Goal: Use online tool/utility: Use online tool/utility

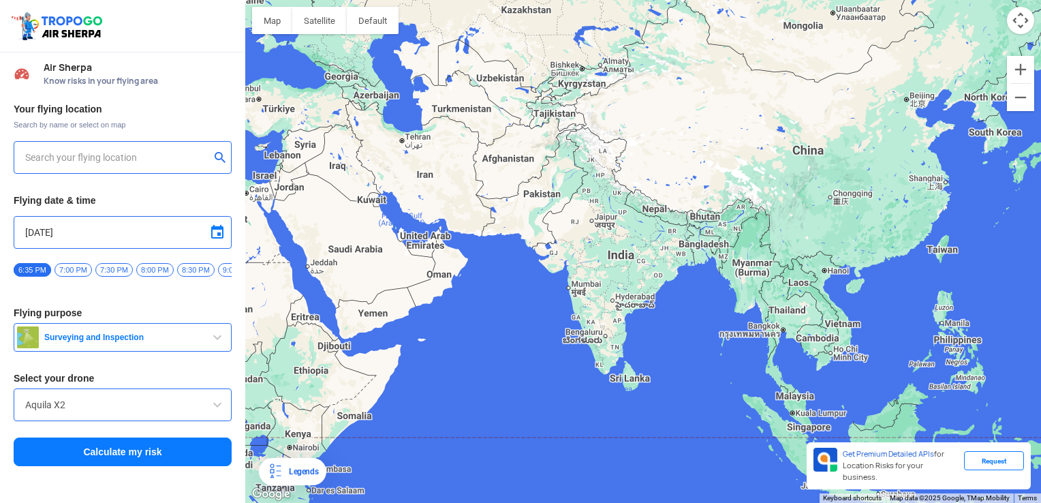
click at [133, 165] on input "text" at bounding box center [117, 157] width 185 height 16
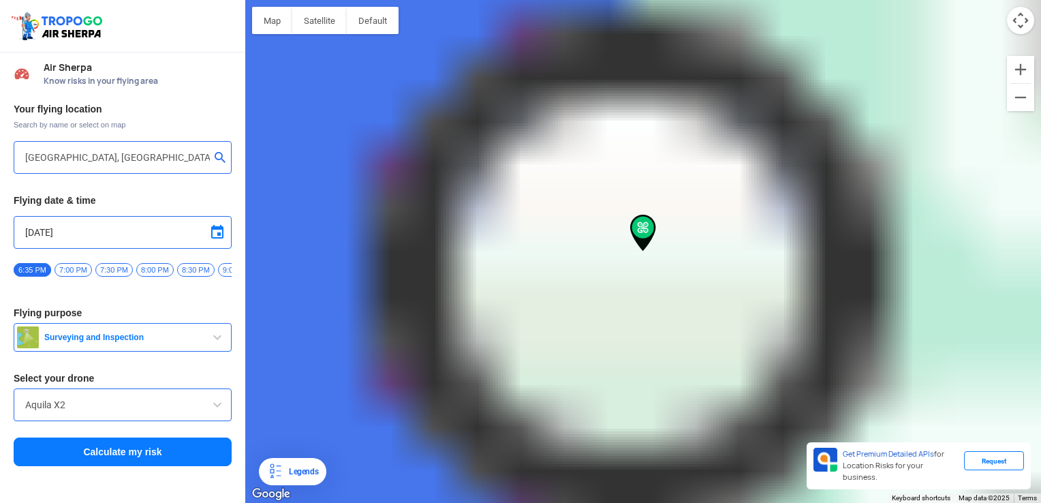
type input "[PERSON_NAME], [GEOGRAPHIC_DATA], [GEOGRAPHIC_DATA], [GEOGRAPHIC_DATA]"
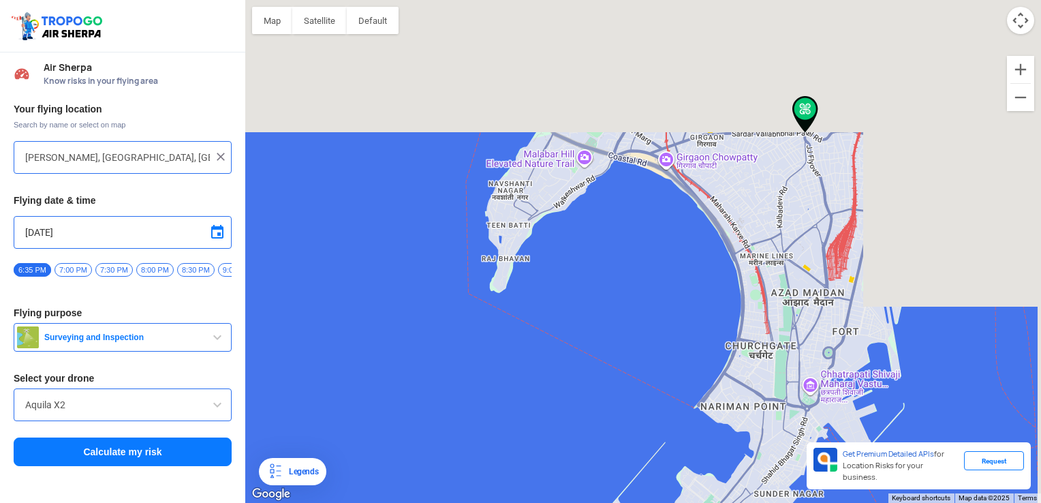
drag, startPoint x: 891, startPoint y: 31, endPoint x: 656, endPoint y: 315, distance: 368.0
click at [656, 315] on div at bounding box center [642, 251] width 795 height 503
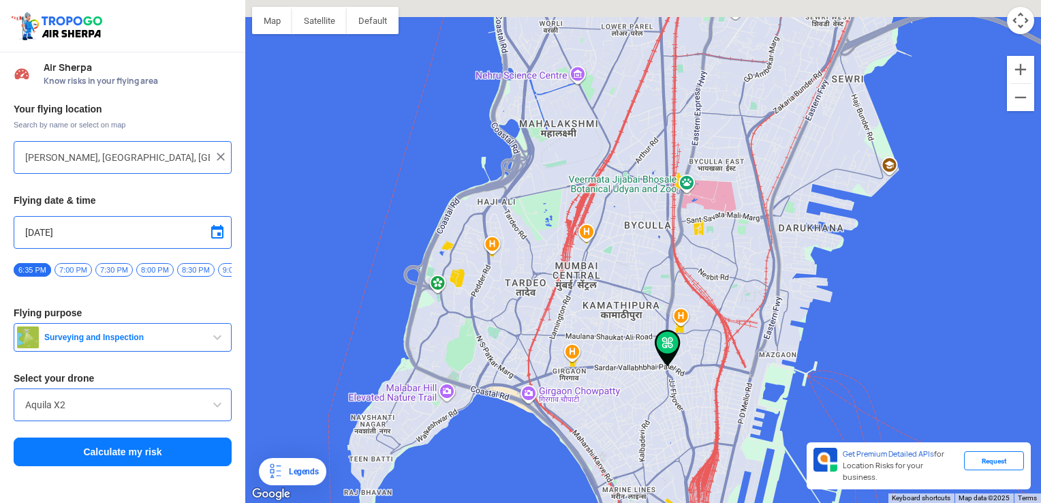
drag, startPoint x: 697, startPoint y: 126, endPoint x: 593, endPoint y: 312, distance: 212.8
click at [593, 312] on div at bounding box center [642, 251] width 795 height 503
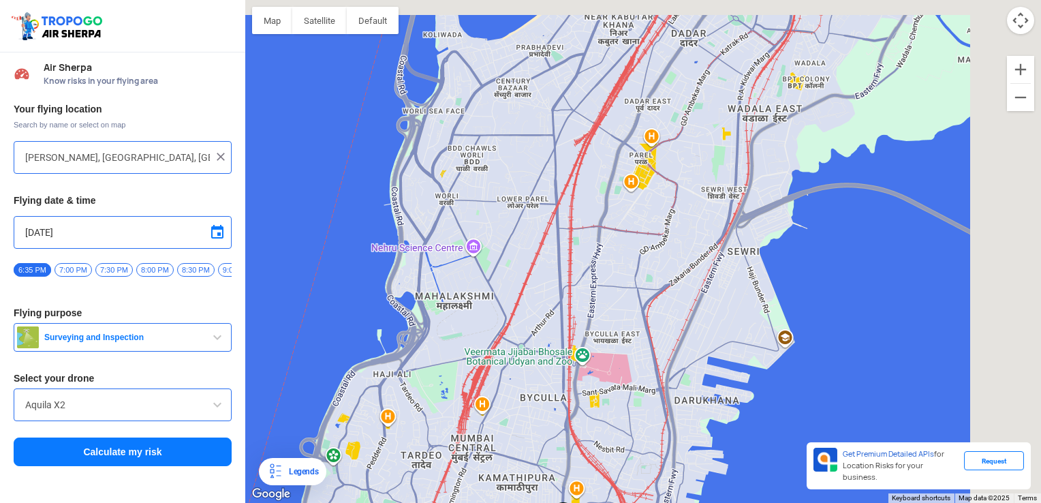
drag, startPoint x: 708, startPoint y: 208, endPoint x: 591, endPoint y: 412, distance: 235.5
click at [591, 412] on div at bounding box center [642, 251] width 795 height 503
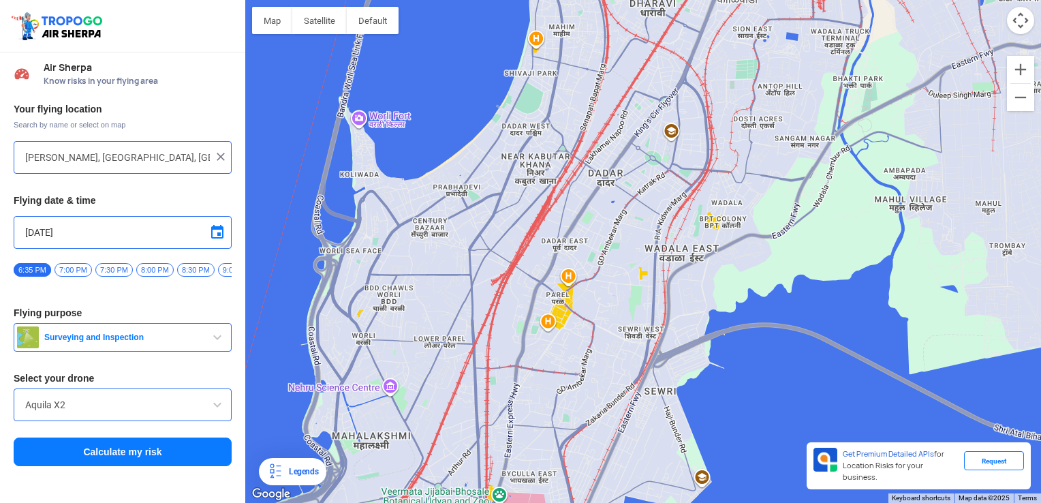
drag, startPoint x: 708, startPoint y: 187, endPoint x: 621, endPoint y: 287, distance: 132.8
click at [621, 287] on div at bounding box center [642, 251] width 795 height 503
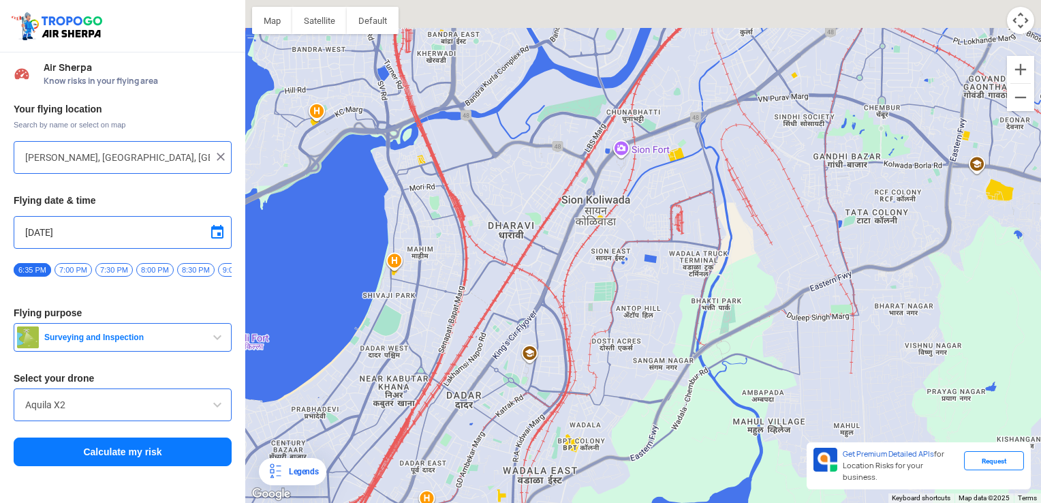
drag, startPoint x: 626, startPoint y: 197, endPoint x: 498, endPoint y: 416, distance: 253.3
click at [498, 416] on div at bounding box center [642, 251] width 795 height 503
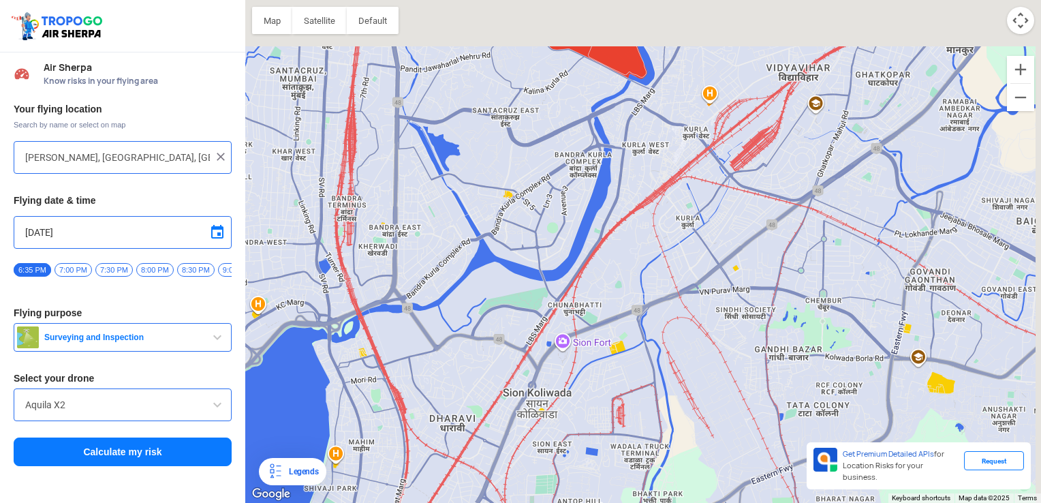
drag, startPoint x: 481, startPoint y: 200, endPoint x: 435, endPoint y: 377, distance: 182.2
click at [435, 377] on div at bounding box center [642, 251] width 795 height 503
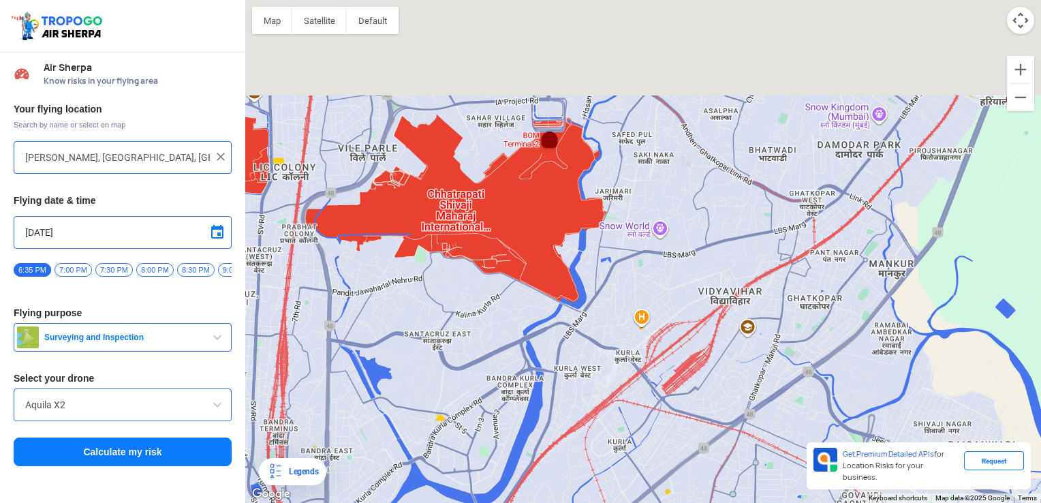
drag, startPoint x: 532, startPoint y: 173, endPoint x: 444, endPoint y: 400, distance: 243.2
click at [444, 400] on div at bounding box center [642, 251] width 795 height 503
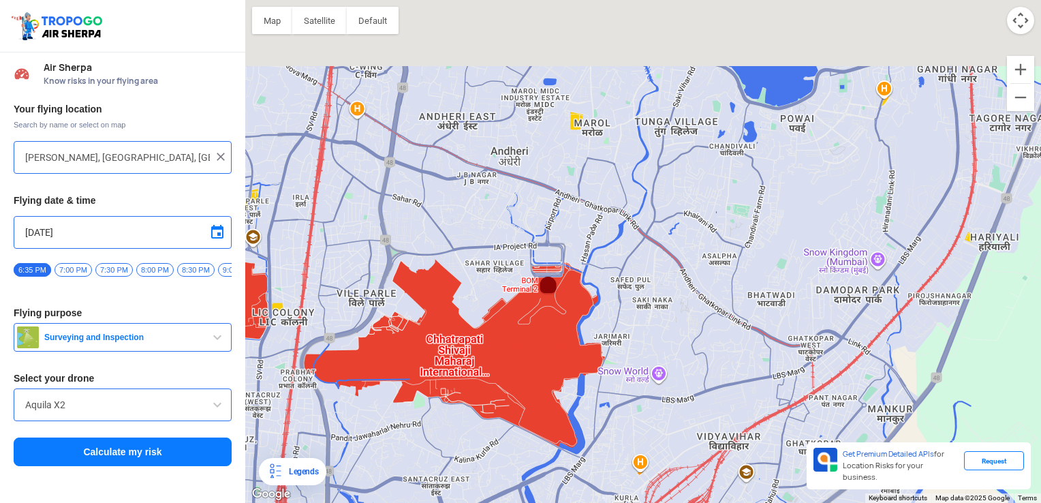
drag, startPoint x: 488, startPoint y: 45, endPoint x: 485, endPoint y: 204, distance: 159.4
click at [485, 204] on div at bounding box center [642, 251] width 795 height 503
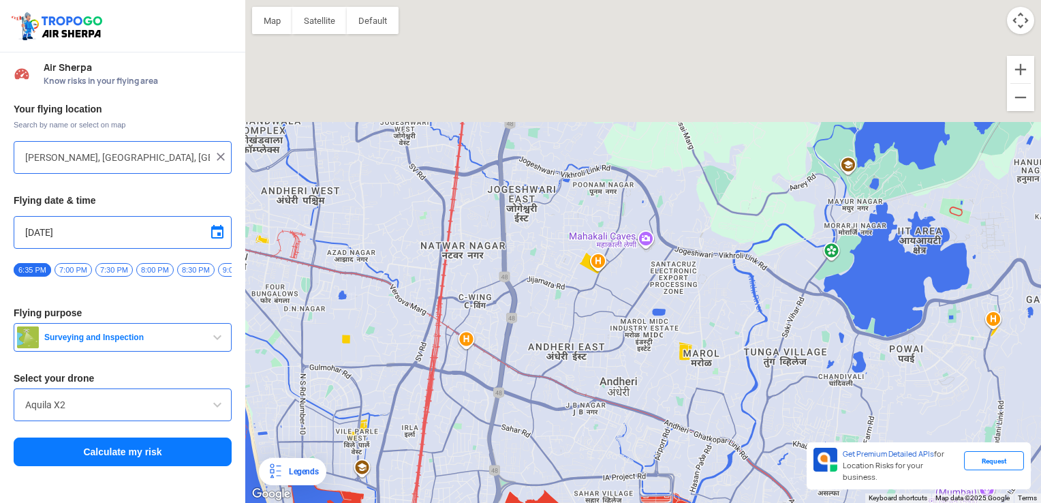
drag, startPoint x: 462, startPoint y: 135, endPoint x: 580, endPoint y: 351, distance: 246.2
click at [580, 351] on div at bounding box center [642, 251] width 795 height 503
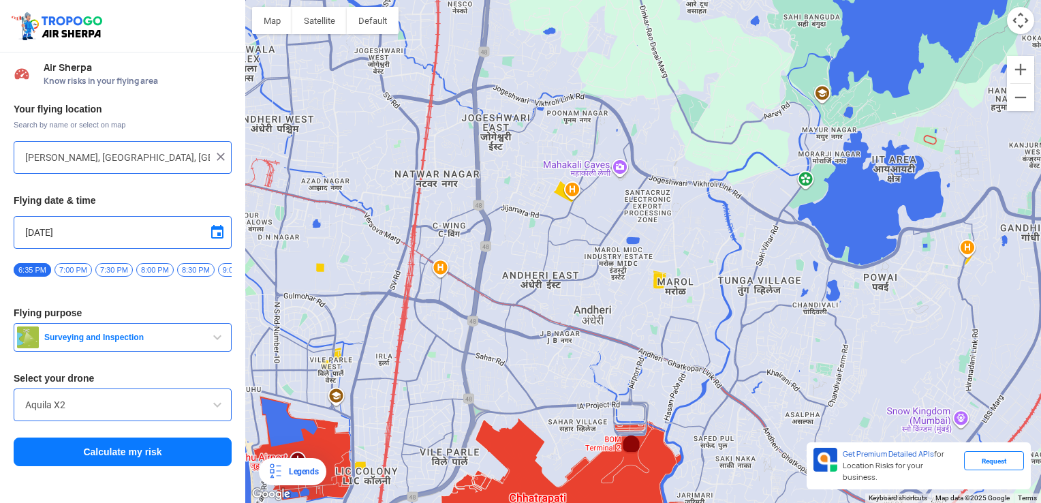
drag, startPoint x: 550, startPoint y: 220, endPoint x: 518, endPoint y: 114, distance: 111.1
click at [518, 114] on div at bounding box center [642, 251] width 795 height 503
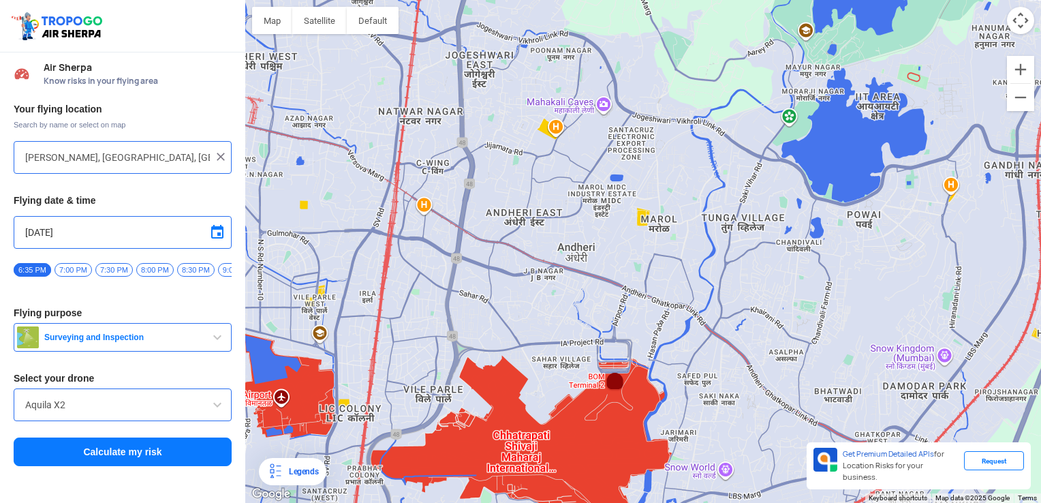
click at [218, 336] on span "button" at bounding box center [217, 337] width 16 height 16
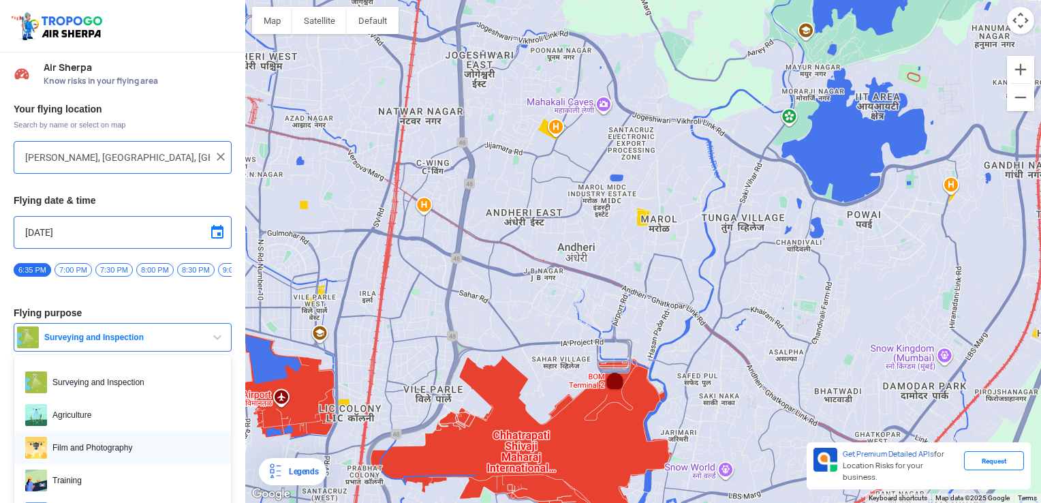
click at [128, 457] on span "Film and Photography" at bounding box center [133, 448] width 173 height 22
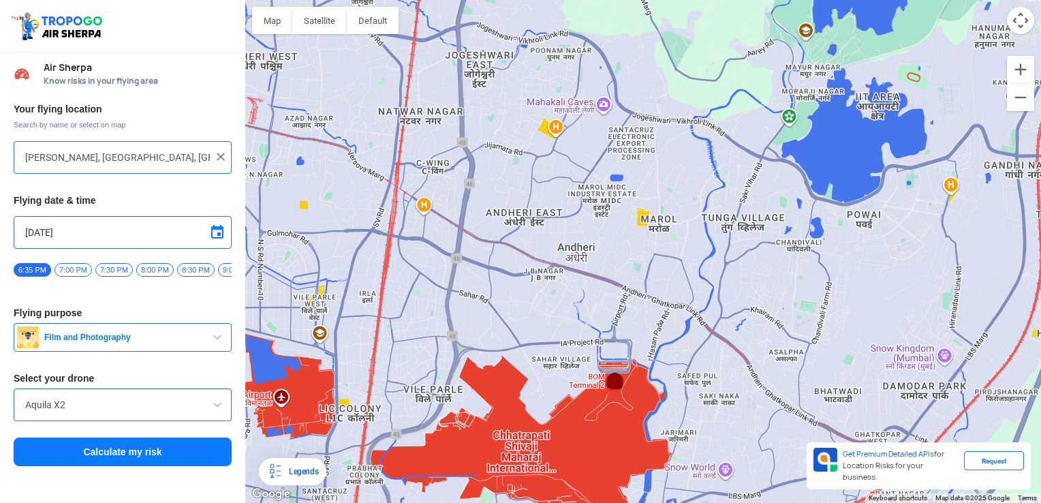
click at [169, 409] on input "Aquila X2" at bounding box center [122, 404] width 195 height 16
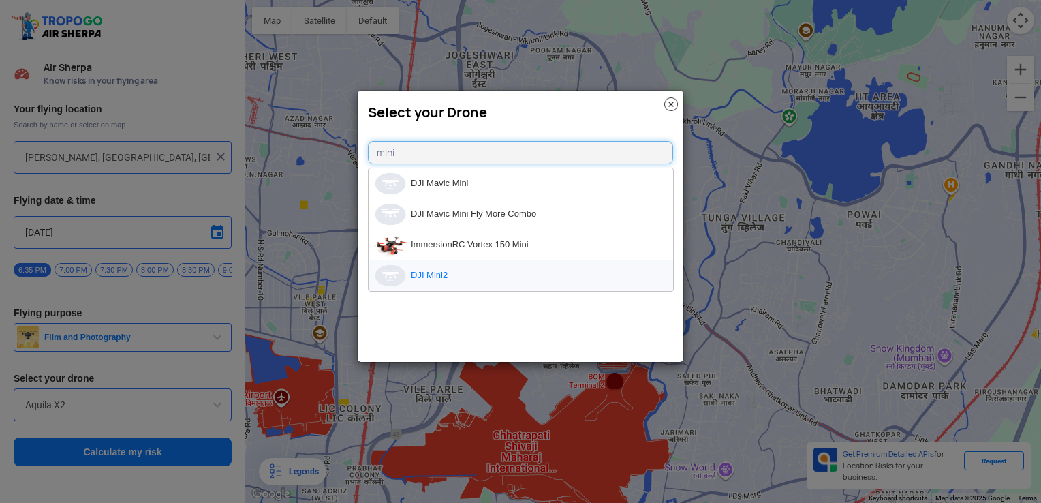
type input "mini"
click at [419, 264] on li "DJI Mini2" at bounding box center [520, 275] width 304 height 31
type input "DJI Mini2"
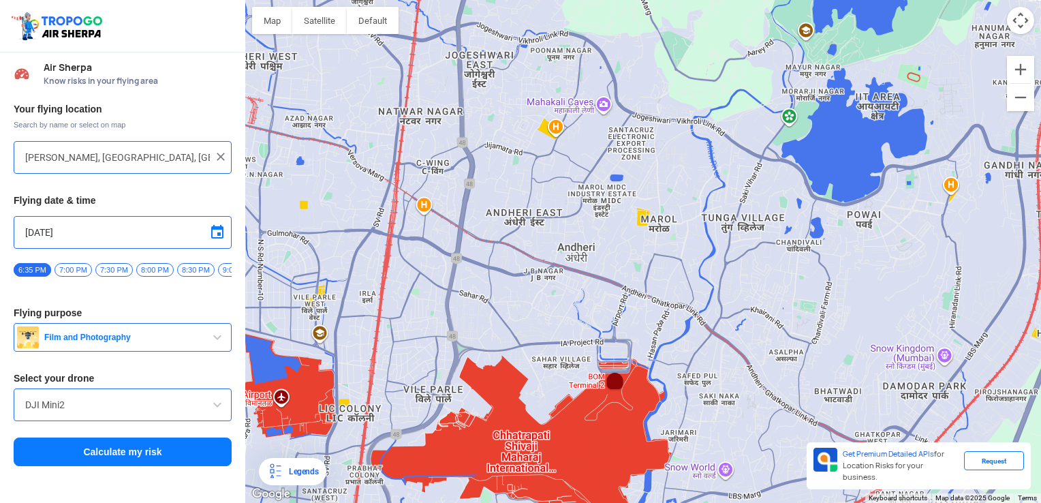
click at [194, 451] on button "Calculate my risk" at bounding box center [123, 451] width 218 height 29
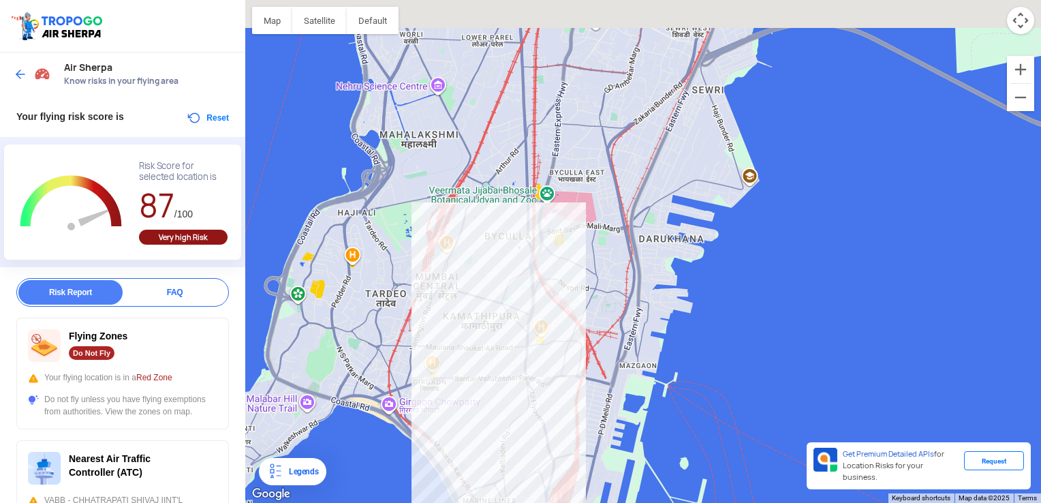
drag, startPoint x: 532, startPoint y: 168, endPoint x: 530, endPoint y: 320, distance: 152.5
click at [530, 320] on div at bounding box center [642, 251] width 795 height 503
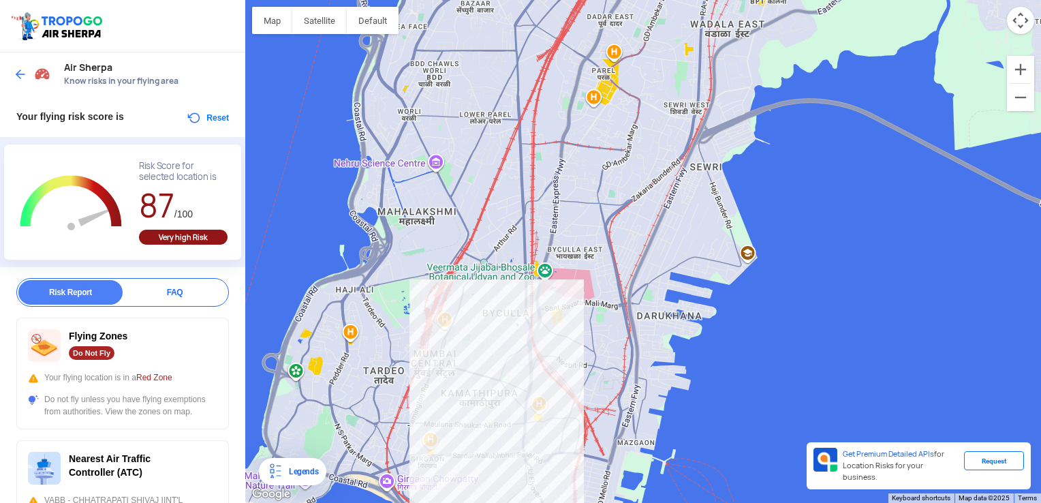
click at [572, 152] on div at bounding box center [642, 251] width 795 height 503
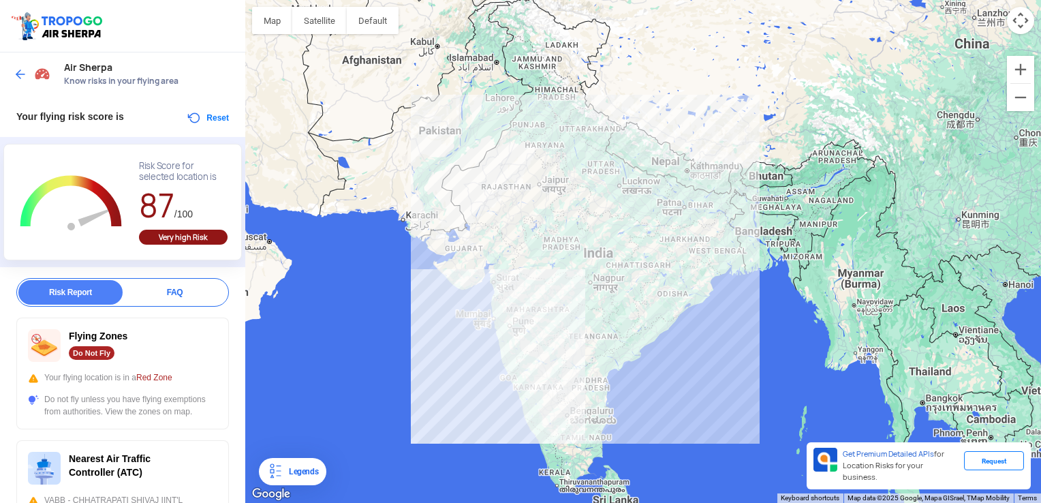
click at [21, 80] on span at bounding box center [21, 74] width 14 height 14
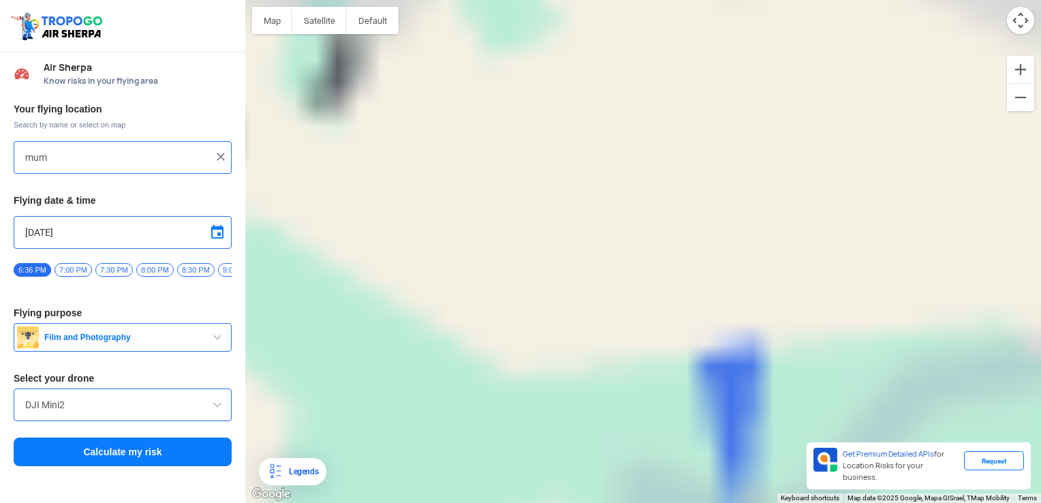
type input "[STREET_ADDRESS]"
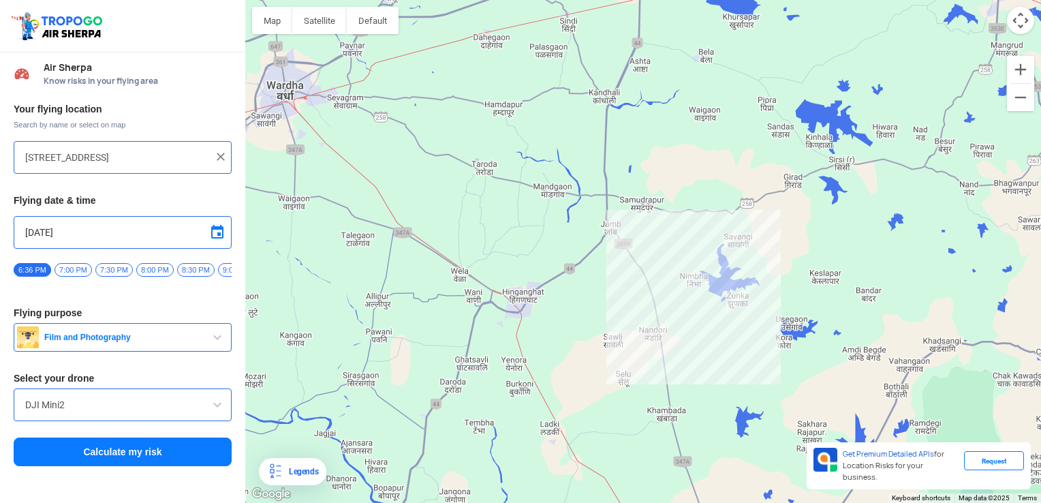
click at [217, 157] on img at bounding box center [221, 157] width 14 height 14
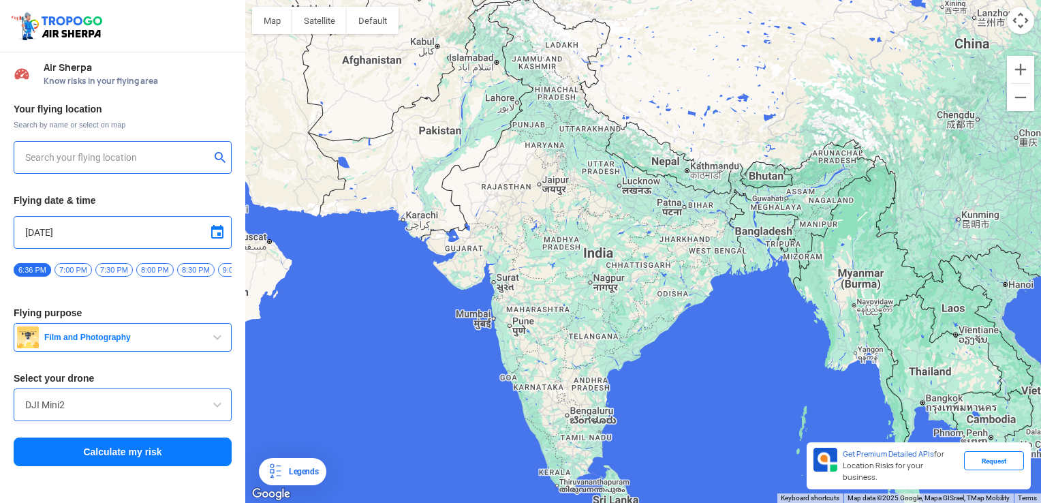
click at [147, 156] on input "text" at bounding box center [117, 157] width 185 height 16
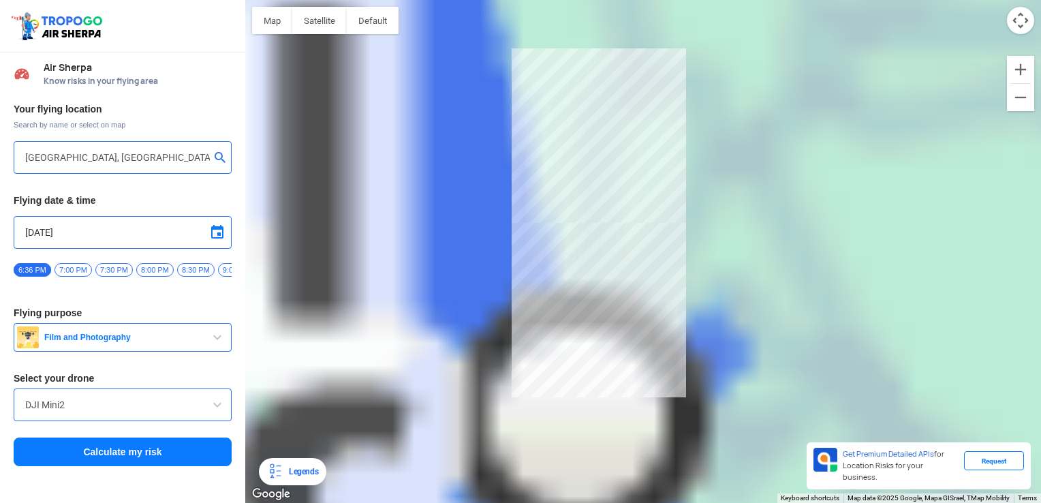
type input "[GEOGRAPHIC_DATA][PERSON_NAME], [GEOGRAPHIC_DATA]"
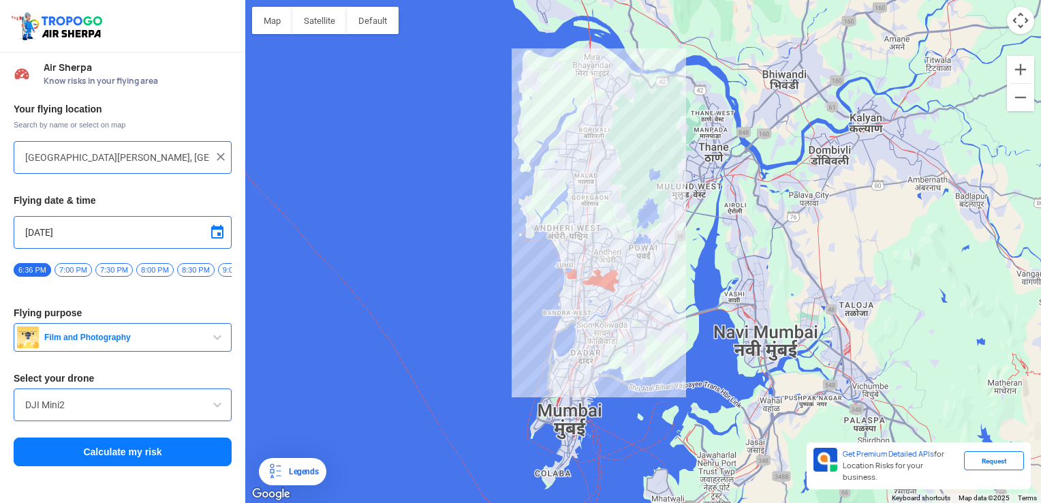
click at [82, 458] on button "Calculate my risk" at bounding box center [123, 451] width 218 height 29
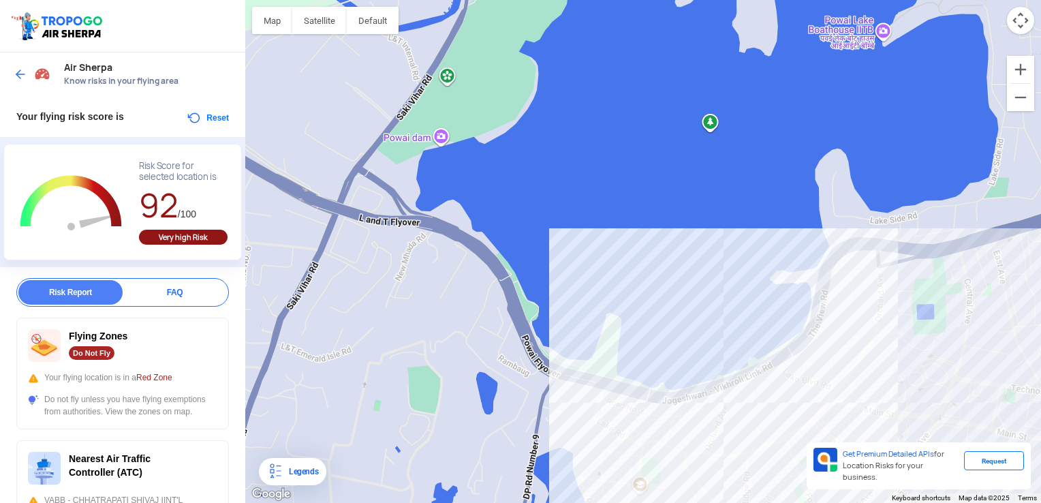
drag, startPoint x: 360, startPoint y: 332, endPoint x: 543, endPoint y: 402, distance: 196.2
click at [543, 402] on div at bounding box center [642, 251] width 795 height 503
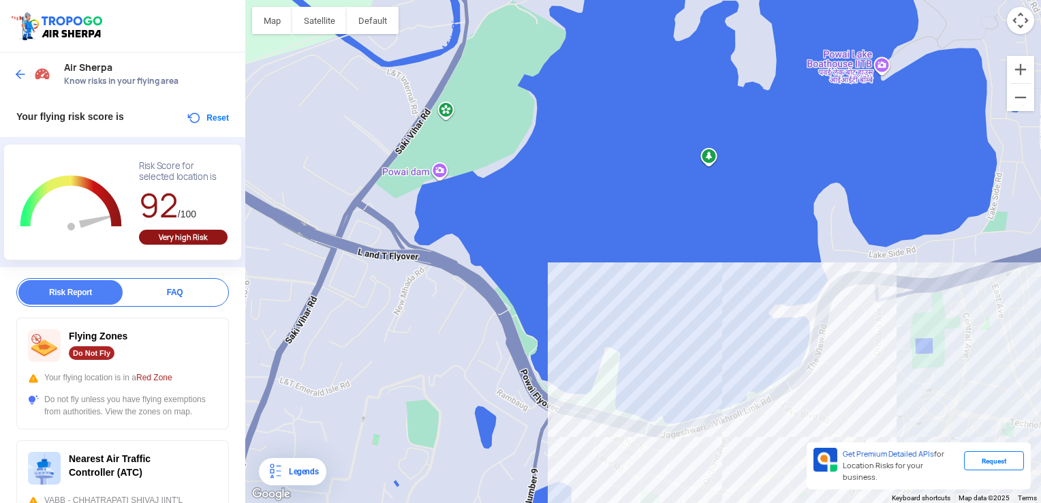
drag, startPoint x: 475, startPoint y: 359, endPoint x: 465, endPoint y: 402, distance: 43.9
click at [465, 402] on div at bounding box center [642, 251] width 795 height 503
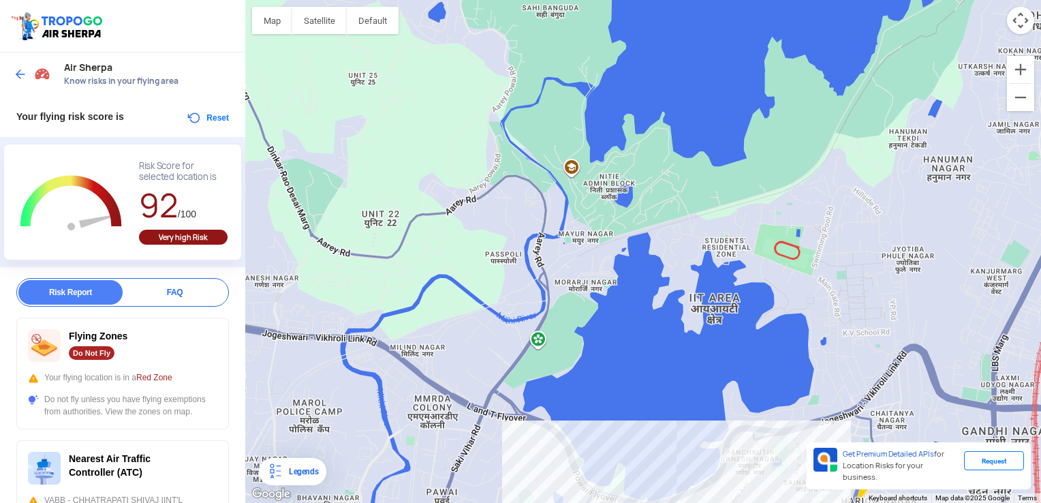
drag, startPoint x: 429, startPoint y: 345, endPoint x: 518, endPoint y: 430, distance: 122.3
click at [518, 430] on div at bounding box center [642, 251] width 795 height 503
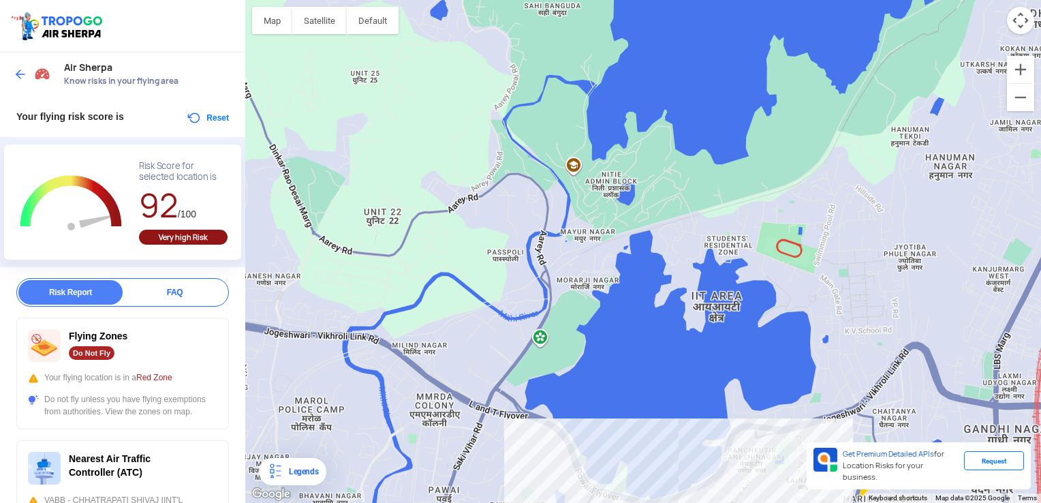
click at [19, 77] on img at bounding box center [21, 74] width 14 height 14
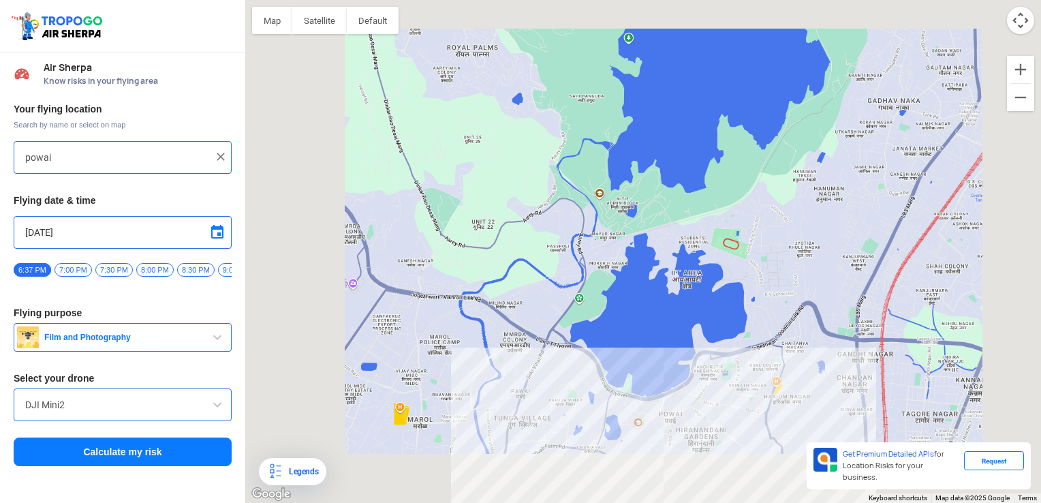
type input "[GEOGRAPHIC_DATA][PERSON_NAME], [GEOGRAPHIC_DATA]"
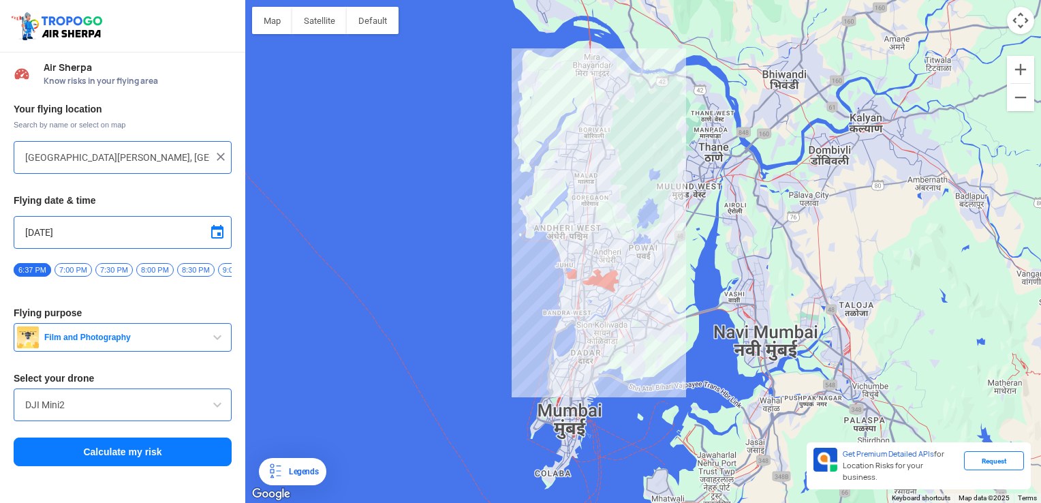
click at [218, 160] on img at bounding box center [221, 157] width 14 height 14
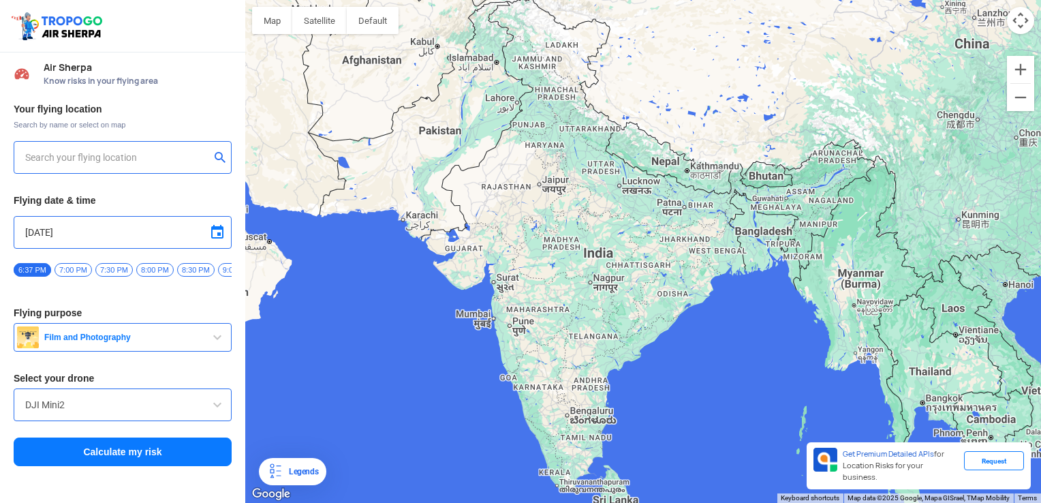
click at [191, 160] on input "text" at bounding box center [117, 157] width 185 height 16
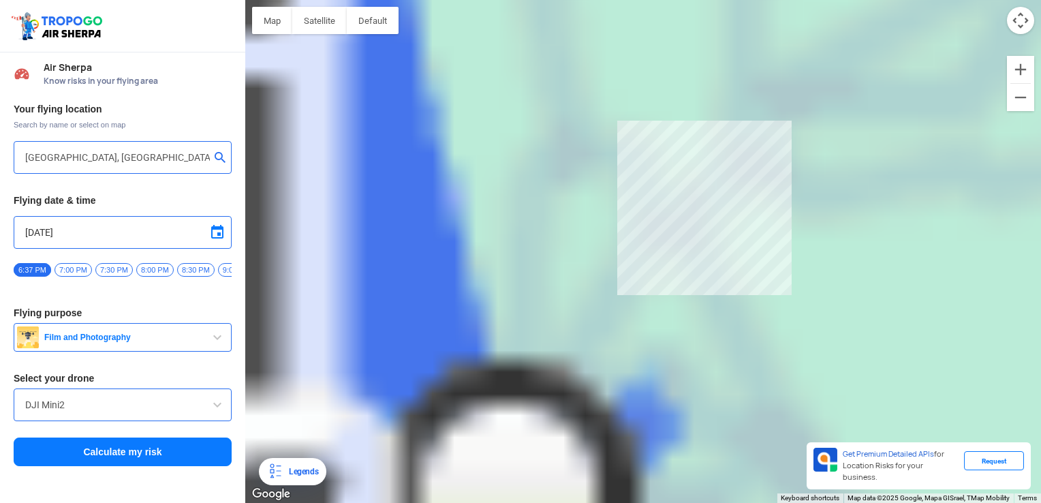
type input "[STREET_ADDRESS]"
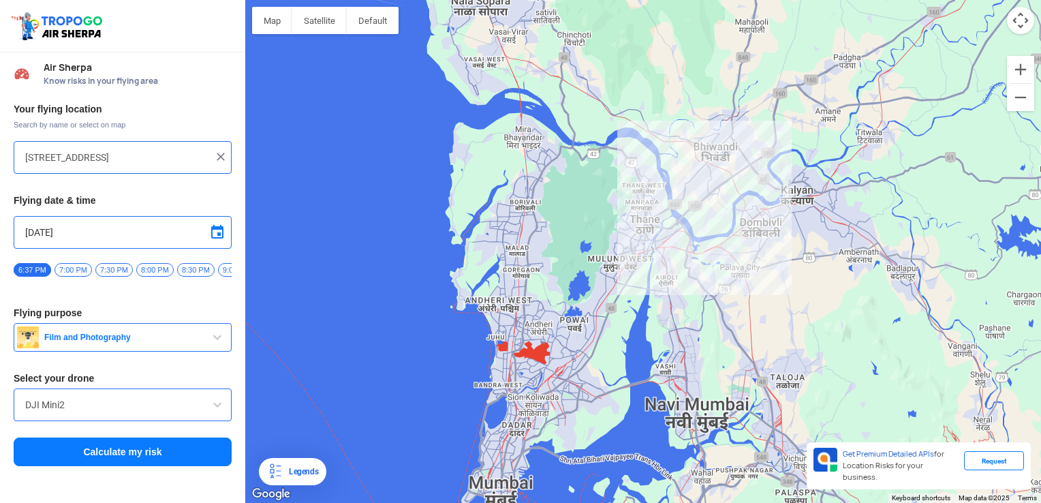
click at [113, 456] on button "Calculate my risk" at bounding box center [123, 451] width 218 height 29
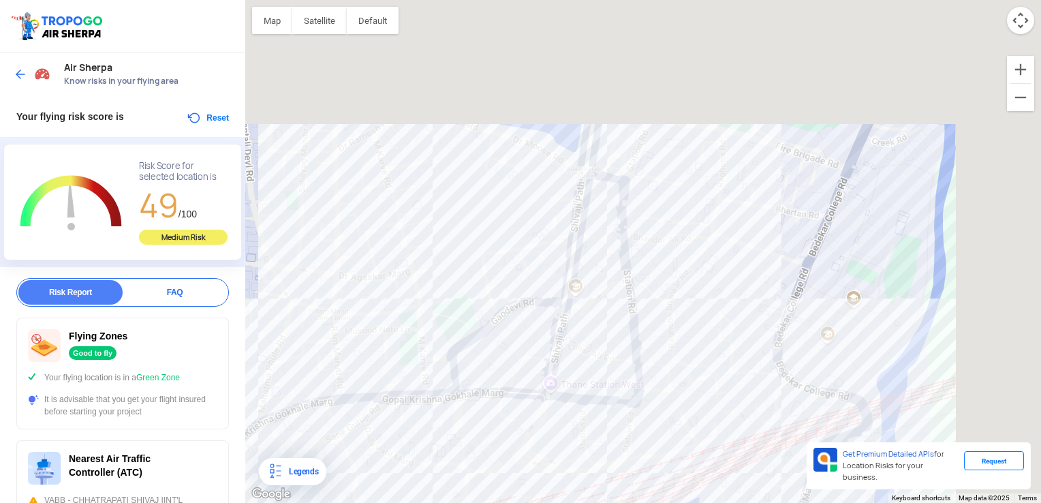
drag, startPoint x: 356, startPoint y: 61, endPoint x: 237, endPoint y: 326, distance: 289.8
click at [237, 326] on div "Location Risk Score Air Sherpa Know risks in your flying area Your flying risk …" at bounding box center [520, 251] width 1041 height 503
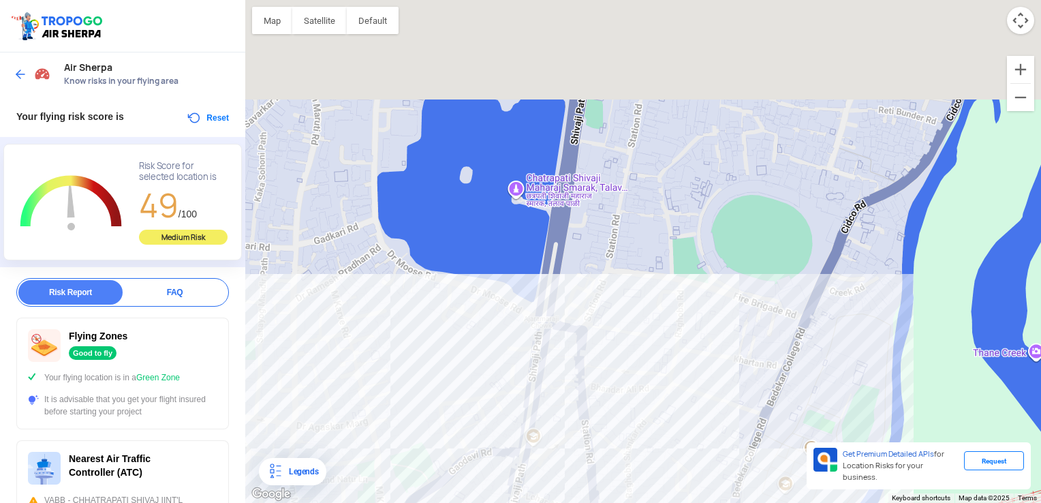
drag, startPoint x: 375, startPoint y: 151, endPoint x: 343, endPoint y: 271, distance: 124.2
click at [343, 271] on div at bounding box center [642, 251] width 795 height 503
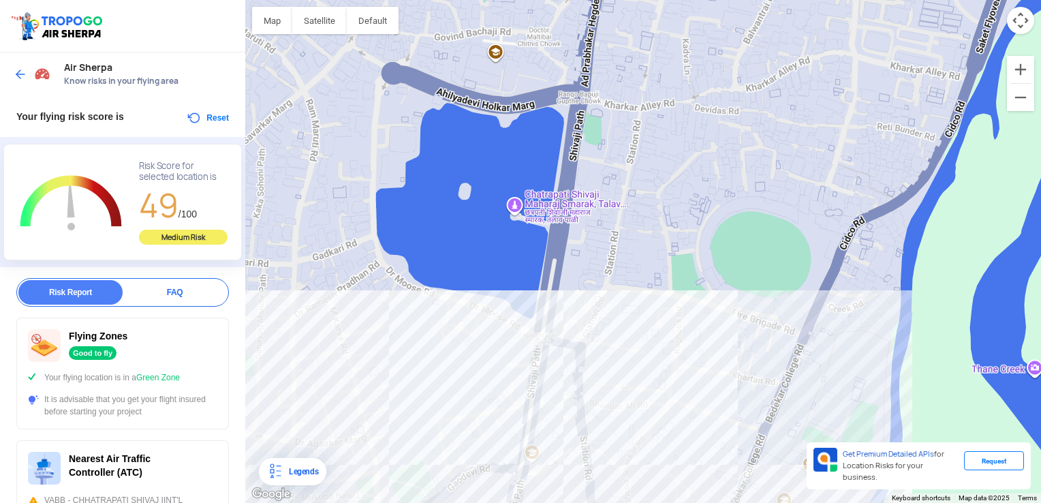
click at [17, 64] on div at bounding box center [34, 74] width 40 height 25
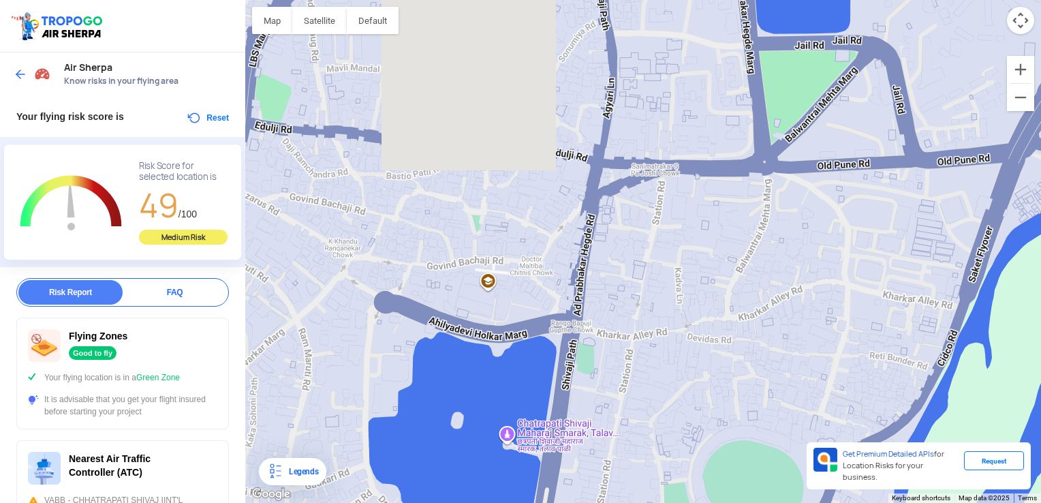
drag, startPoint x: 311, startPoint y: 113, endPoint x: 298, endPoint y: 356, distance: 243.5
click at [298, 356] on div at bounding box center [642, 251] width 795 height 503
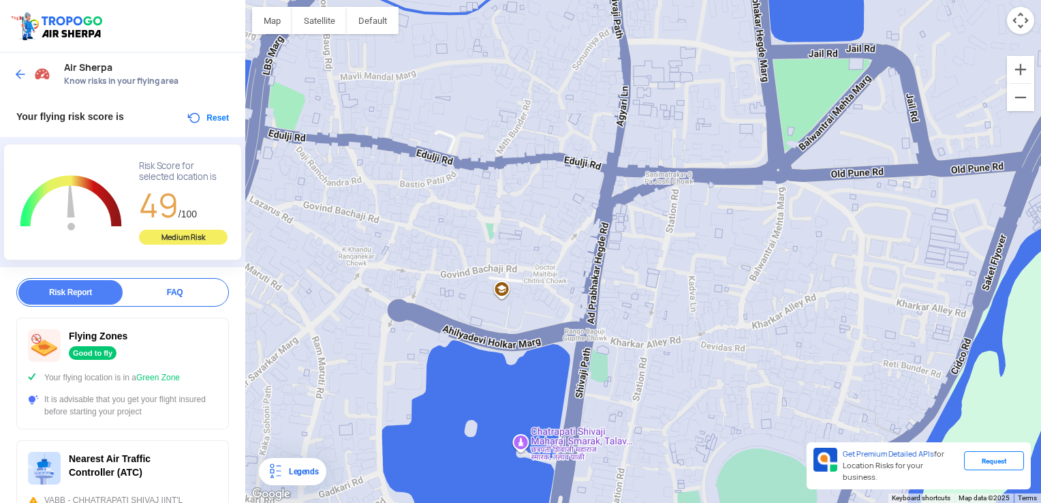
click at [22, 66] on div at bounding box center [34, 74] width 40 height 25
click at [14, 72] on img at bounding box center [21, 74] width 14 height 14
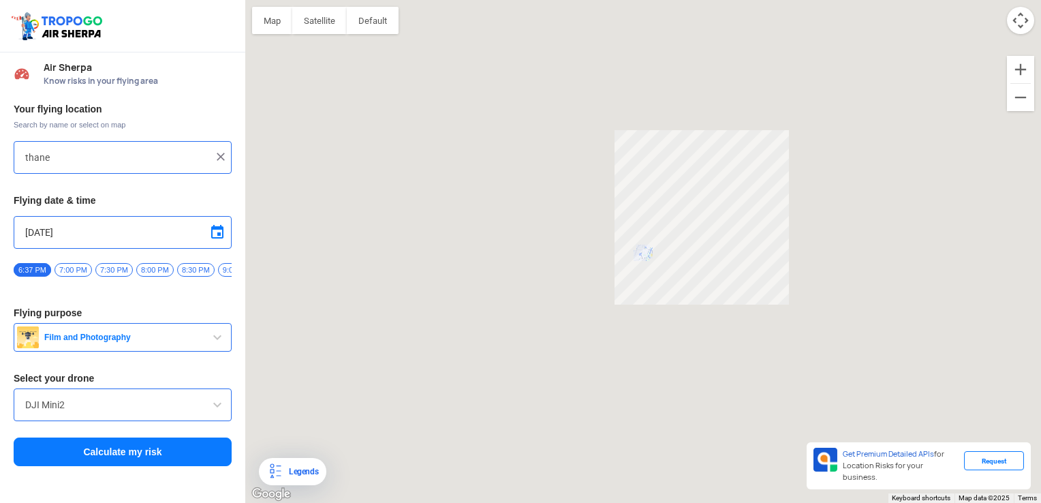
type input "[STREET_ADDRESS]"
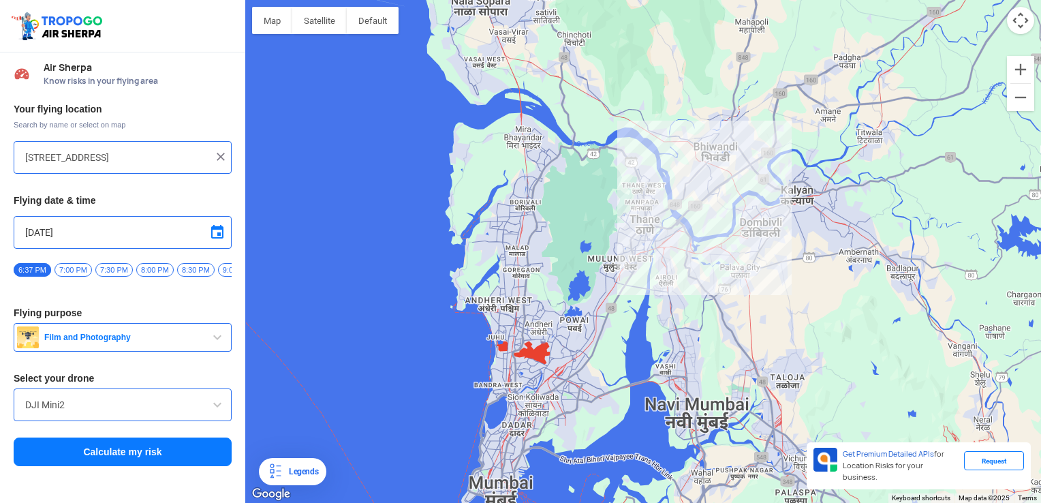
click at [219, 159] on img at bounding box center [221, 157] width 14 height 14
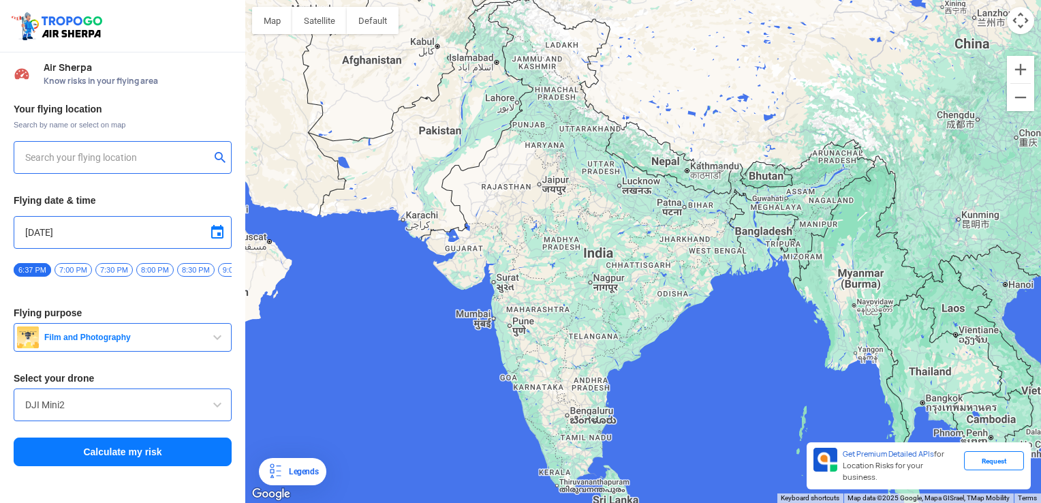
click at [180, 159] on input "text" at bounding box center [117, 157] width 185 height 16
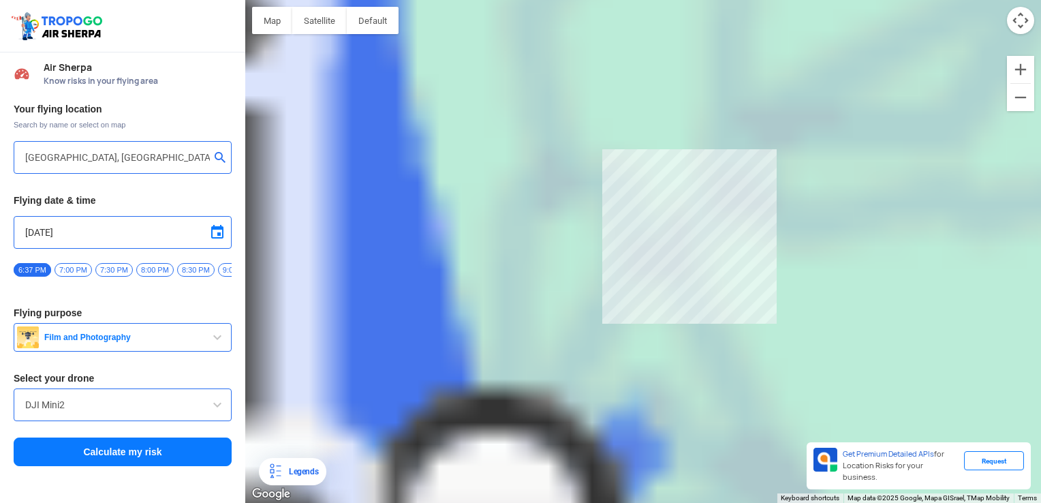
type input "[STREET_ADDRESS][PERSON_NAME][PERSON_NAME]"
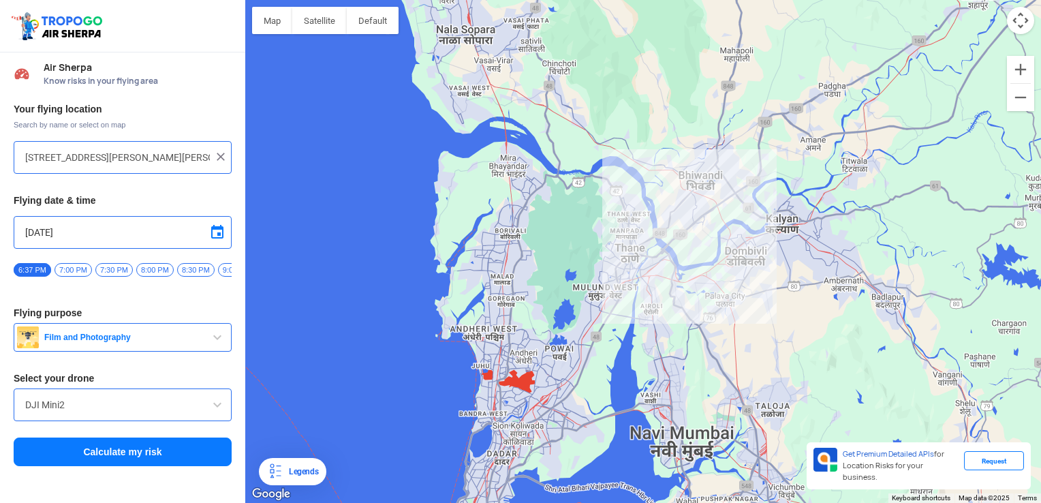
click at [161, 456] on button "Calculate my risk" at bounding box center [123, 451] width 218 height 29
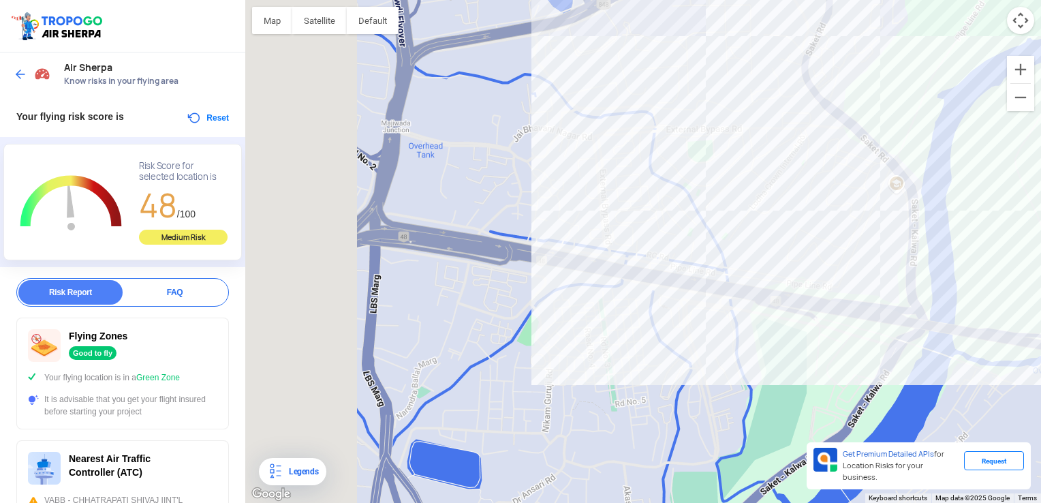
drag, startPoint x: 463, startPoint y: 121, endPoint x: 660, endPoint y: 3, distance: 229.4
click at [660, 3] on div at bounding box center [642, 251] width 795 height 503
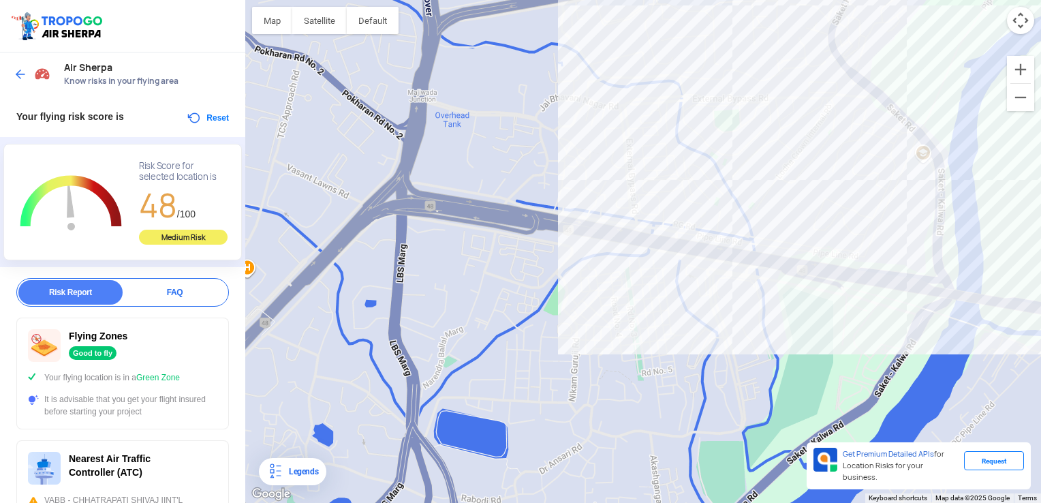
click at [11, 72] on div "Air Sherpa Know risks in your flying area" at bounding box center [122, 74] width 245 height 44
click at [19, 72] on img at bounding box center [21, 74] width 14 height 14
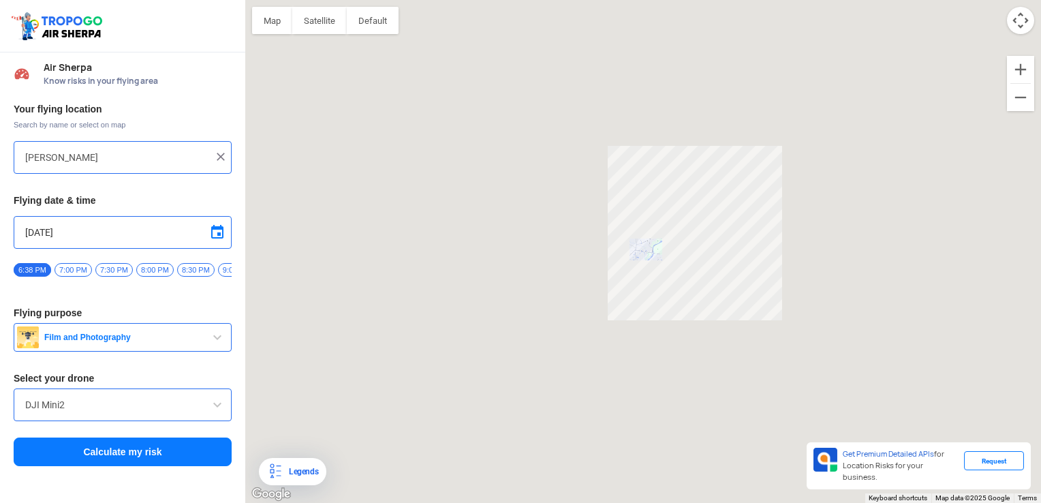
type input "[STREET_ADDRESS][PERSON_NAME][PERSON_NAME]"
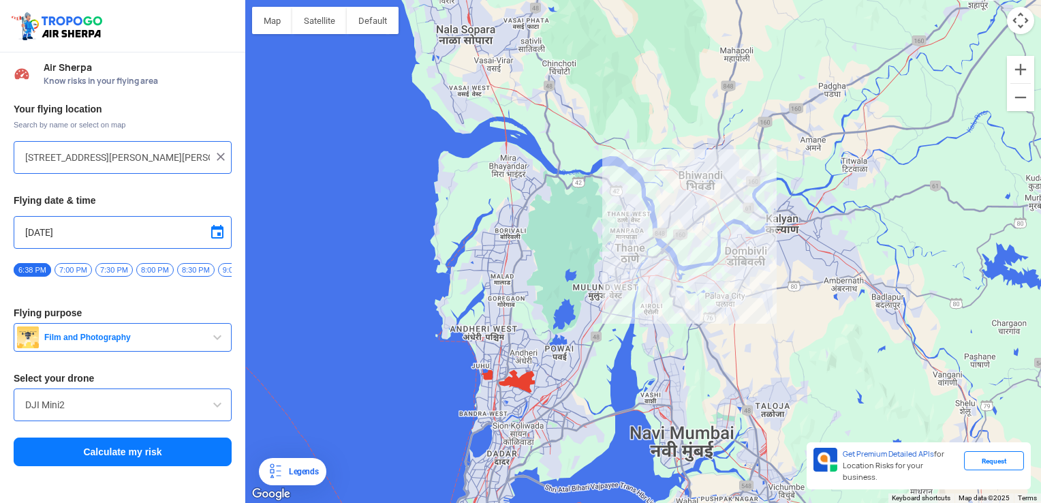
click at [222, 160] on img at bounding box center [221, 157] width 14 height 14
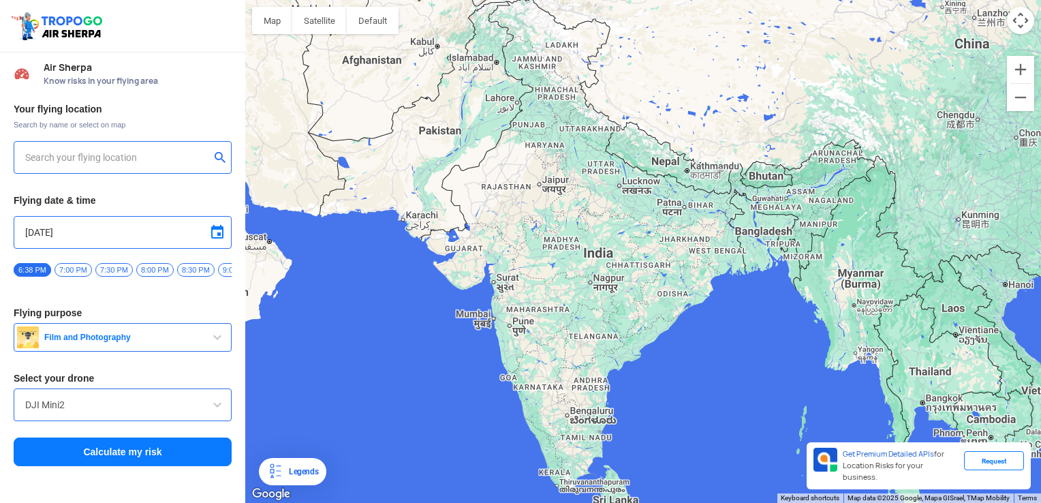
click at [174, 151] on input "text" at bounding box center [117, 157] width 185 height 16
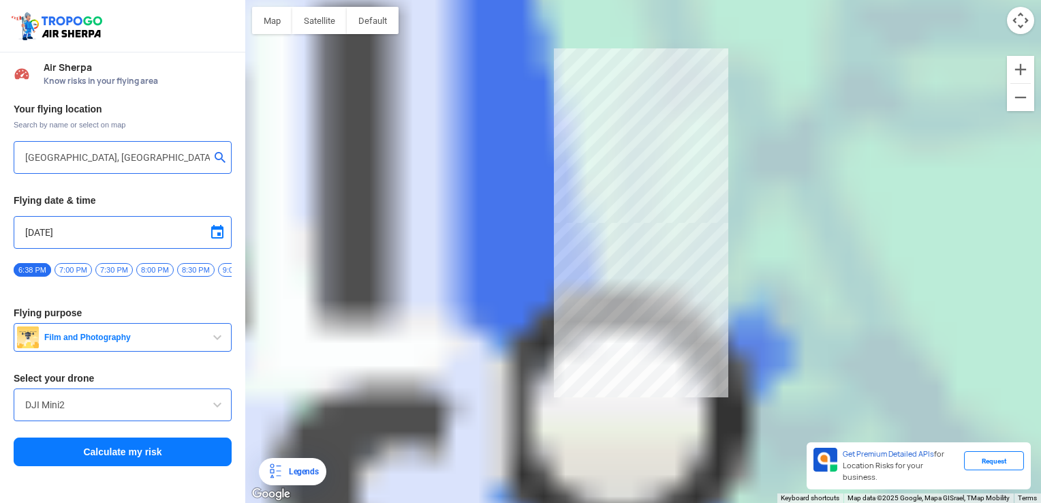
type input "[GEOGRAPHIC_DATA], [GEOGRAPHIC_DATA]"
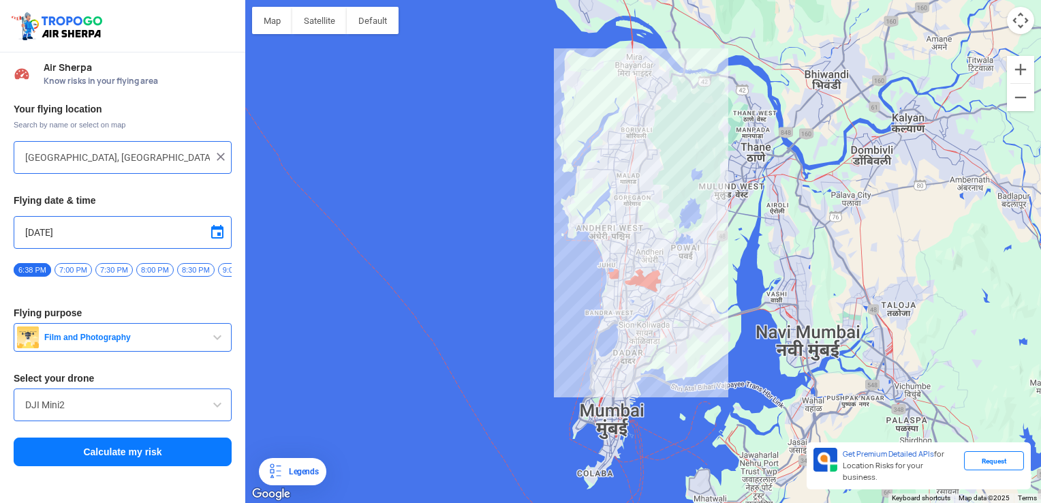
click at [131, 460] on button "Calculate my risk" at bounding box center [123, 451] width 218 height 29
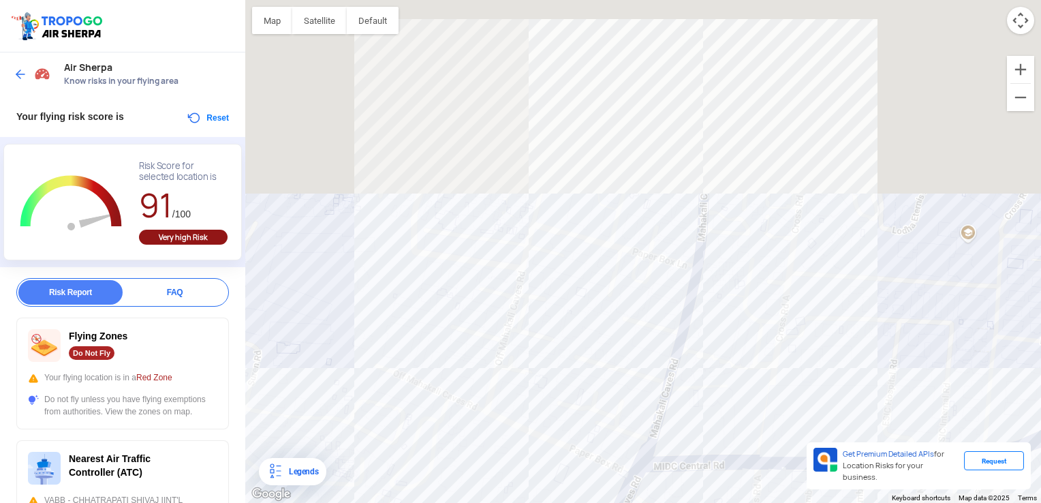
drag, startPoint x: 314, startPoint y: 101, endPoint x: 314, endPoint y: 313, distance: 211.1
click at [314, 313] on div at bounding box center [642, 251] width 795 height 503
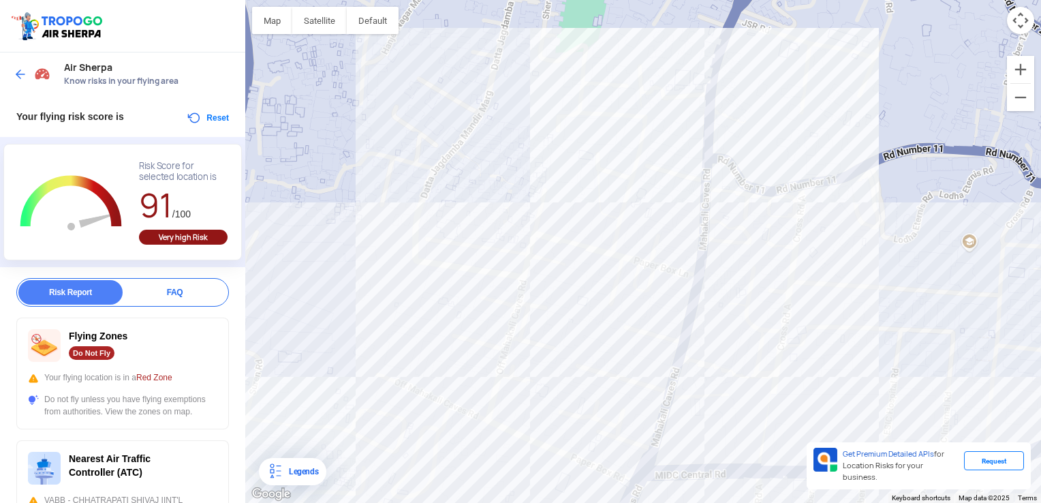
click at [498, 134] on div at bounding box center [642, 251] width 795 height 503
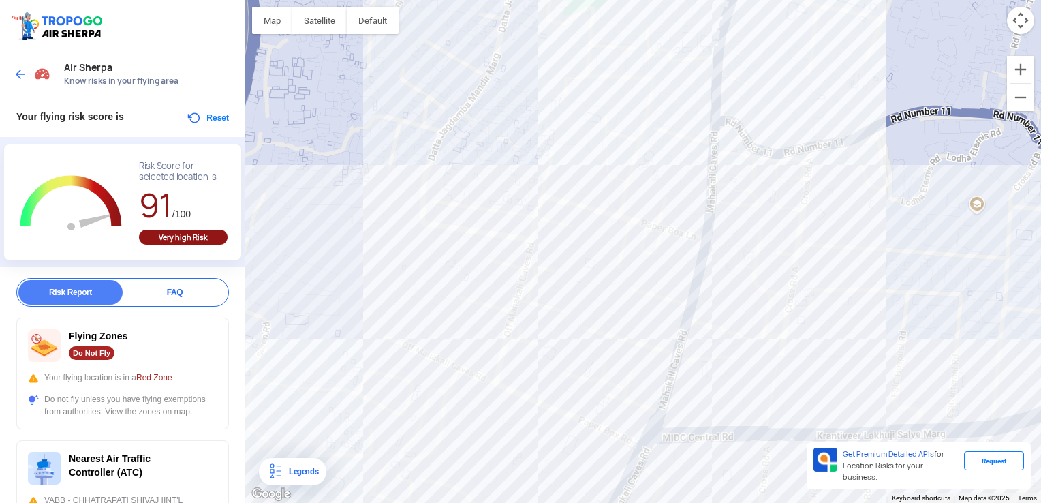
drag, startPoint x: 645, startPoint y: 451, endPoint x: 652, endPoint y: 413, distance: 39.5
click at [652, 413] on div at bounding box center [642, 251] width 795 height 503
click at [651, 407] on div at bounding box center [642, 251] width 795 height 503
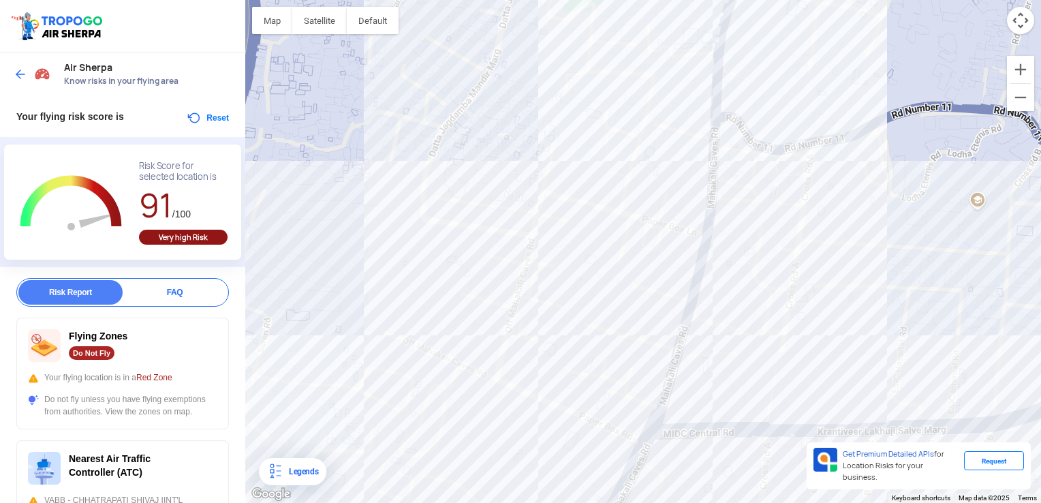
click at [295, 464] on div "Legends" at bounding box center [300, 471] width 35 height 16
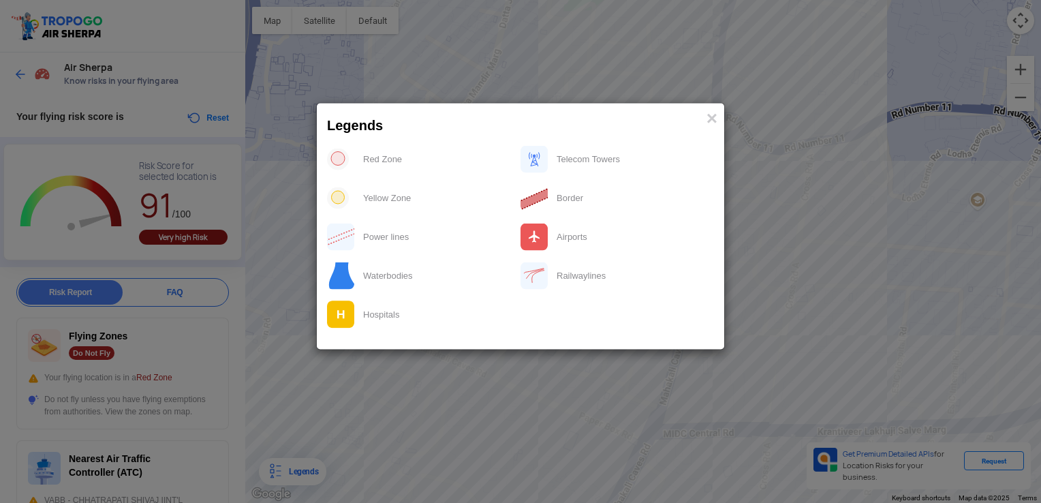
click at [307, 358] on modal-container "Legends × Red Zone Telecom Towers Yellow Zone Border Power lines Airports Water…" at bounding box center [520, 251] width 1041 height 503
click at [714, 118] on span "×" at bounding box center [711, 118] width 11 height 21
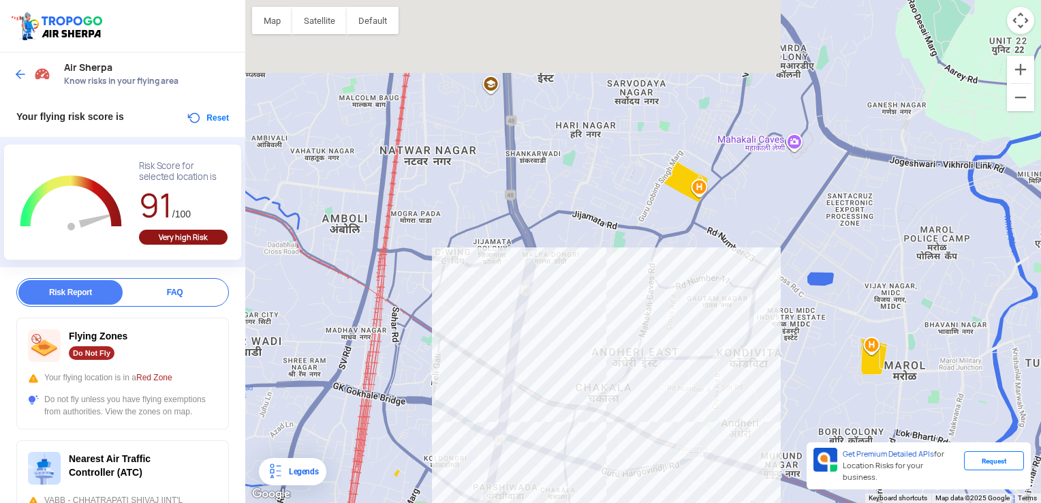
drag, startPoint x: 665, startPoint y: 79, endPoint x: 598, endPoint y: 244, distance: 177.8
click at [598, 244] on div at bounding box center [642, 251] width 795 height 503
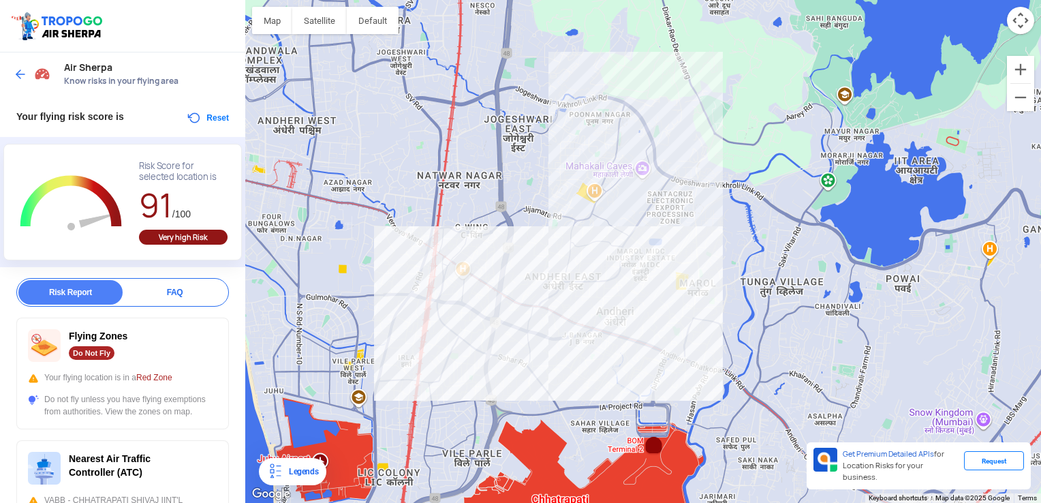
click at [19, 76] on img at bounding box center [21, 74] width 14 height 14
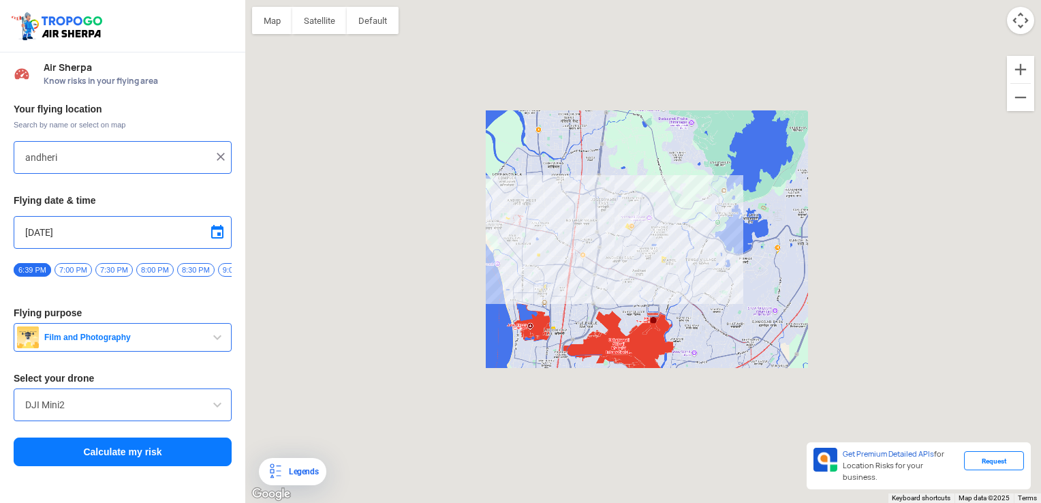
type input "[GEOGRAPHIC_DATA], [GEOGRAPHIC_DATA]"
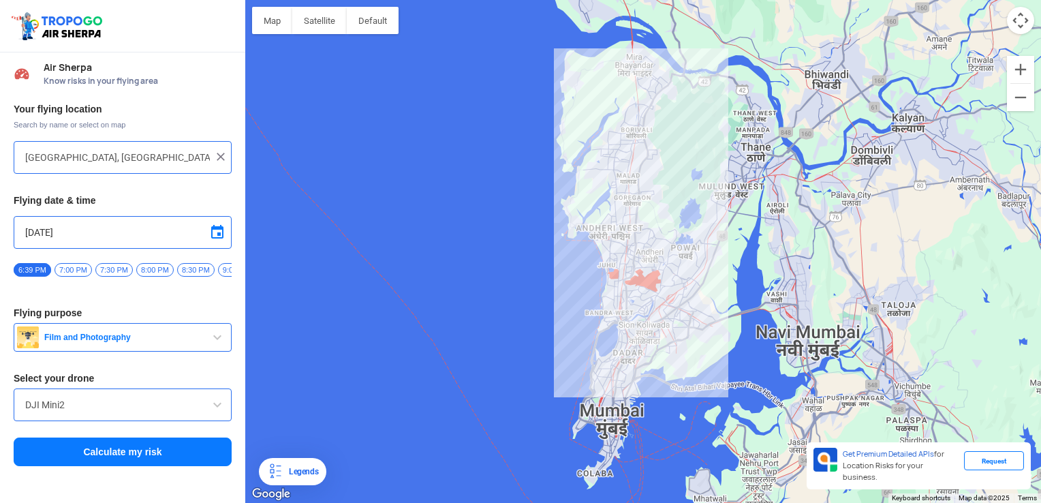
click at [94, 80] on span "Know risks in your flying area" at bounding box center [138, 81] width 188 height 11
click at [23, 70] on img at bounding box center [22, 73] width 16 height 16
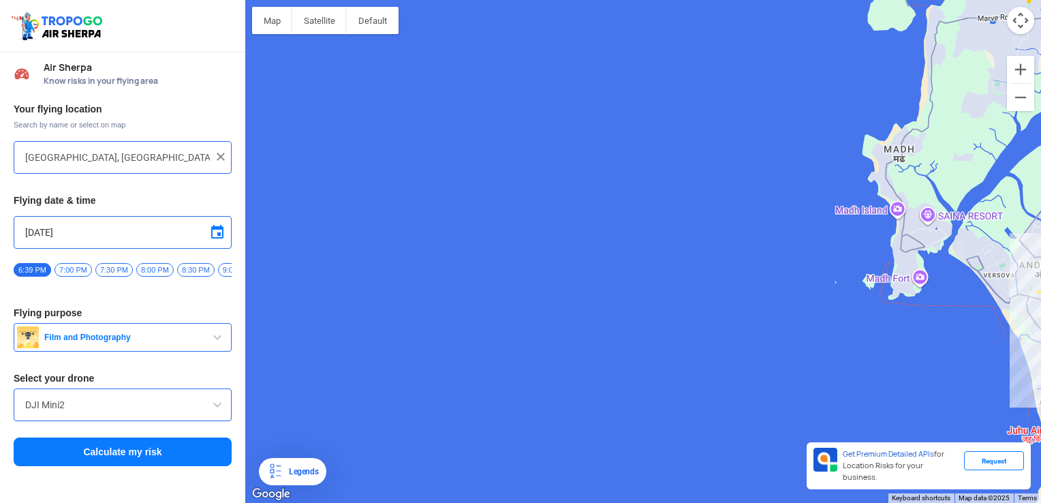
click at [223, 159] on img at bounding box center [221, 157] width 14 height 14
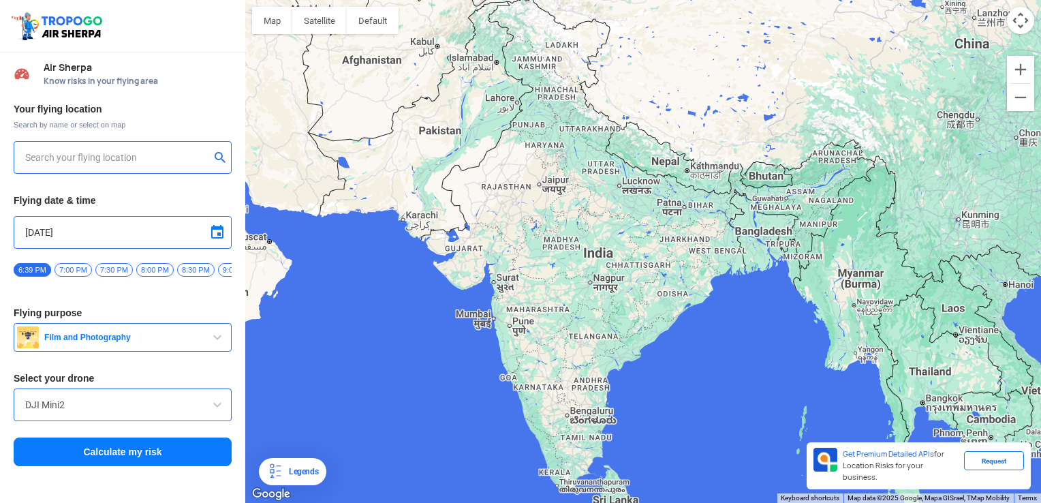
click at [176, 153] on input "text" at bounding box center [117, 157] width 185 height 16
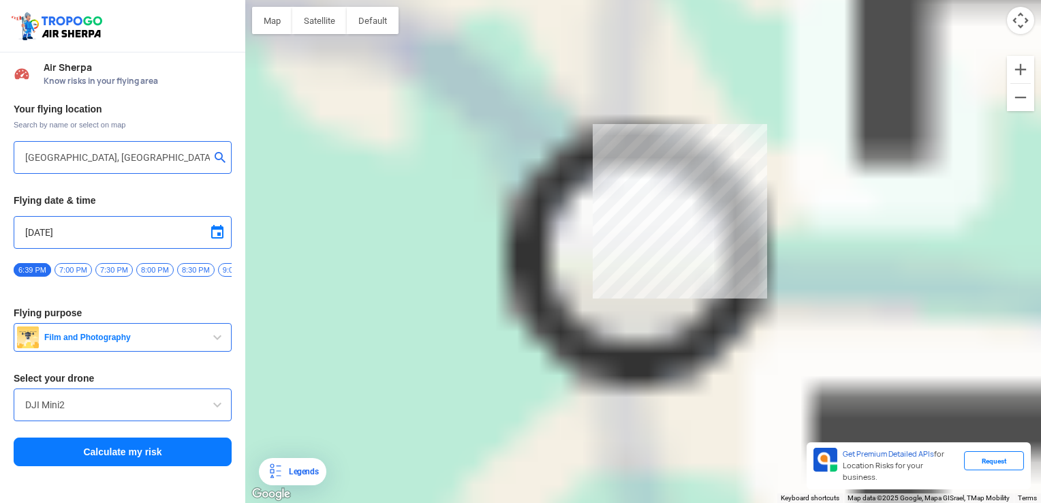
type input "[PERSON_NAME][GEOGRAPHIC_DATA], [GEOGRAPHIC_DATA]"
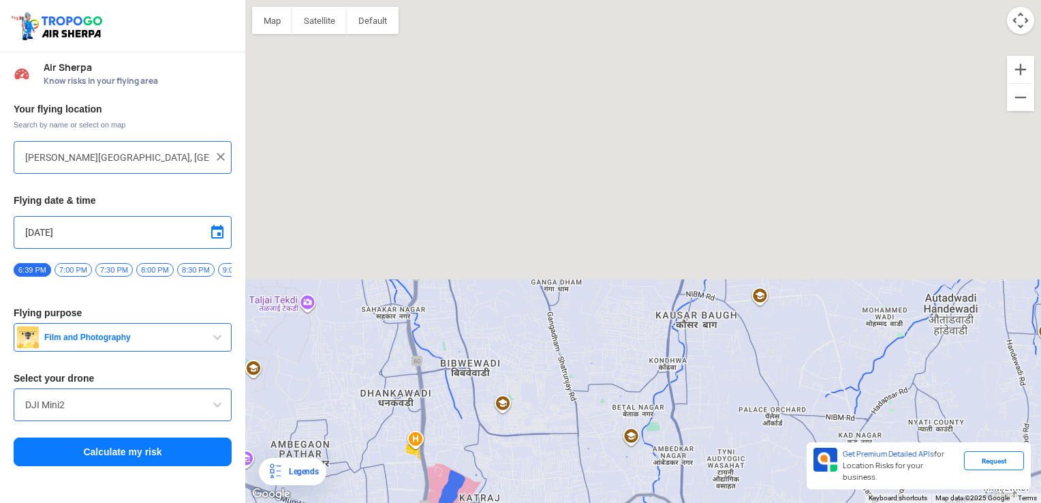
drag, startPoint x: 655, startPoint y: 102, endPoint x: 692, endPoint y: 480, distance: 379.7
click at [692, 480] on div at bounding box center [642, 251] width 795 height 503
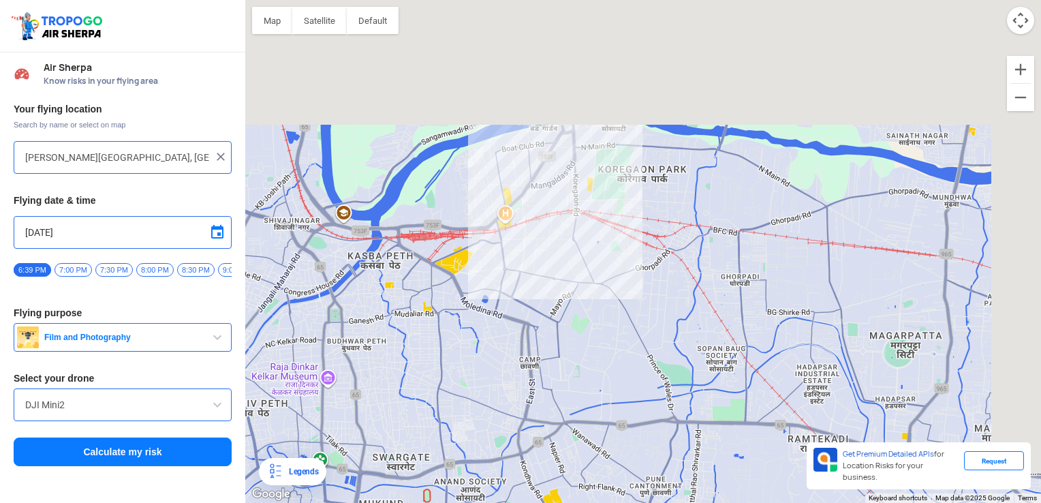
drag, startPoint x: 444, startPoint y: 150, endPoint x: 370, endPoint y: 446, distance: 304.6
click at [371, 445] on div at bounding box center [642, 251] width 795 height 503
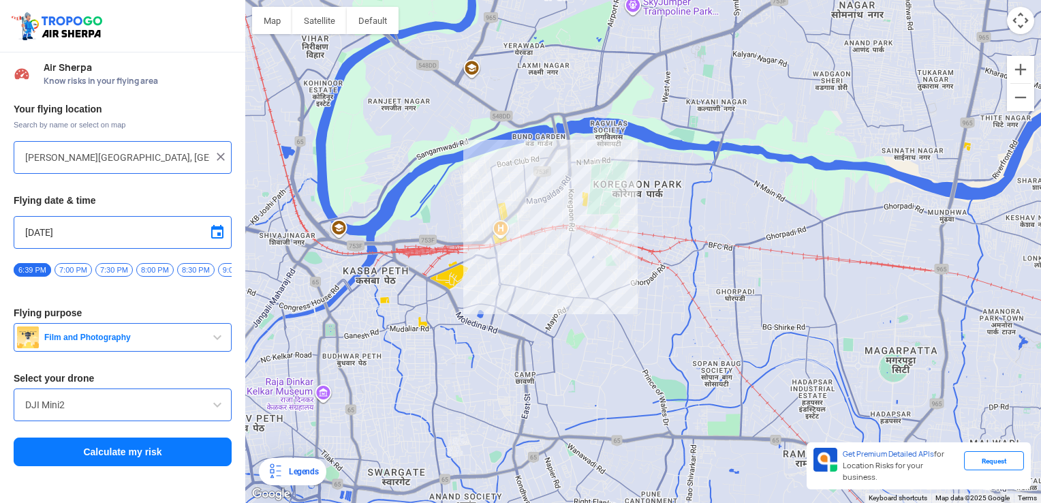
click at [173, 457] on button "Calculate my risk" at bounding box center [123, 451] width 218 height 29
